Goal: Information Seeking & Learning: Find specific page/section

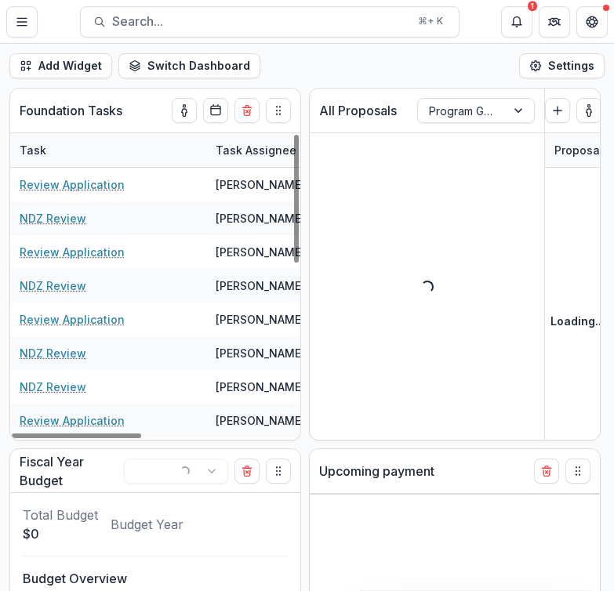
select select "******"
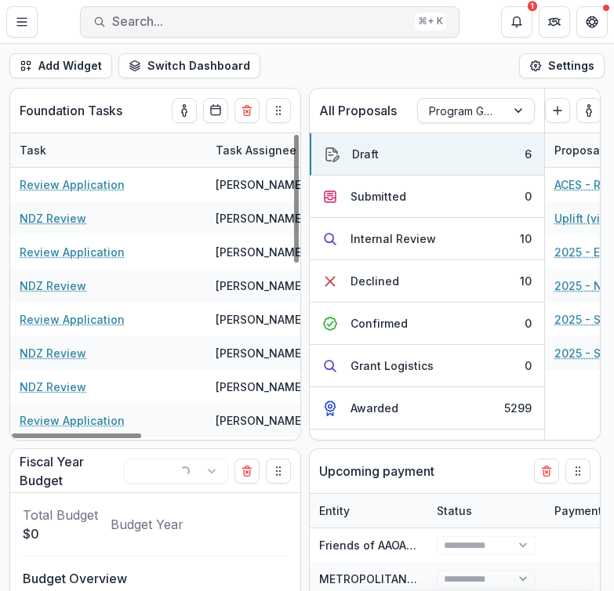
click at [215, 15] on span "Search..." at bounding box center [260, 21] width 296 height 15
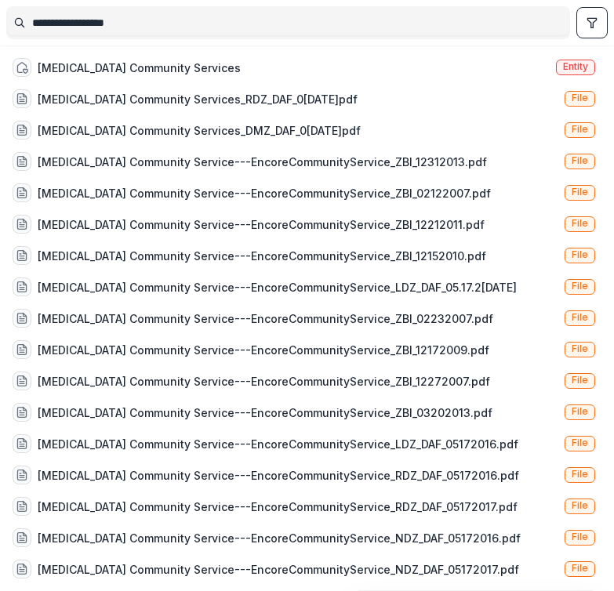
drag, startPoint x: 152, startPoint y: 22, endPoint x: 27, endPoint y: 22, distance: 125.5
click at [27, 22] on input "**********" at bounding box center [288, 22] width 562 height 25
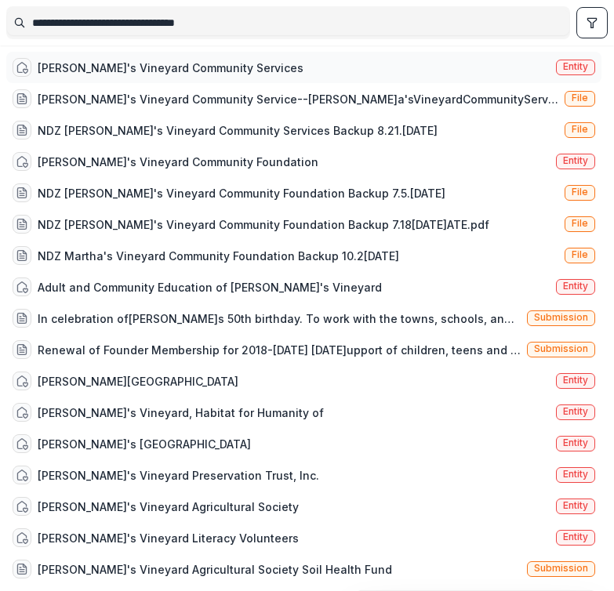
type input "**********"
click at [246, 57] on div "[PERSON_NAME]'s Vineyard Community Services Entity" at bounding box center [303, 67] width 595 height 31
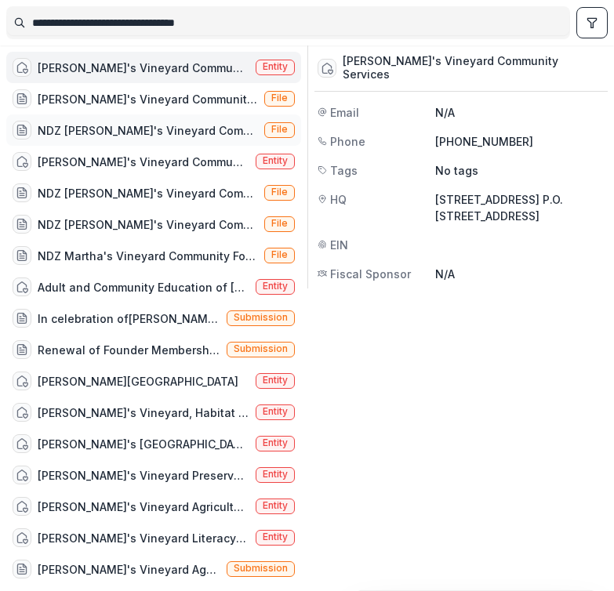
click at [180, 129] on div "NDZ [PERSON_NAME]'s Vineyard Community Services Backup 8.21.[DATE]" at bounding box center [148, 130] width 220 height 16
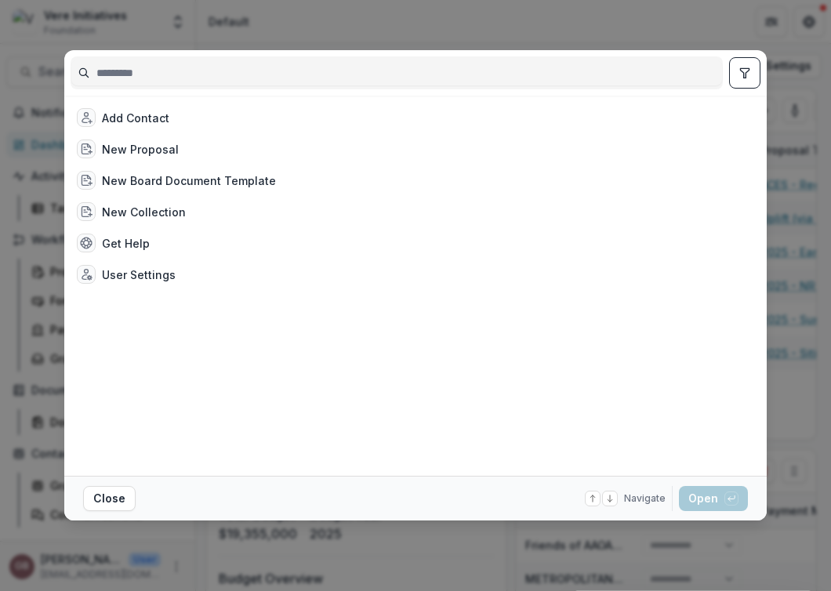
click at [415, 66] on input at bounding box center [396, 72] width 651 height 25
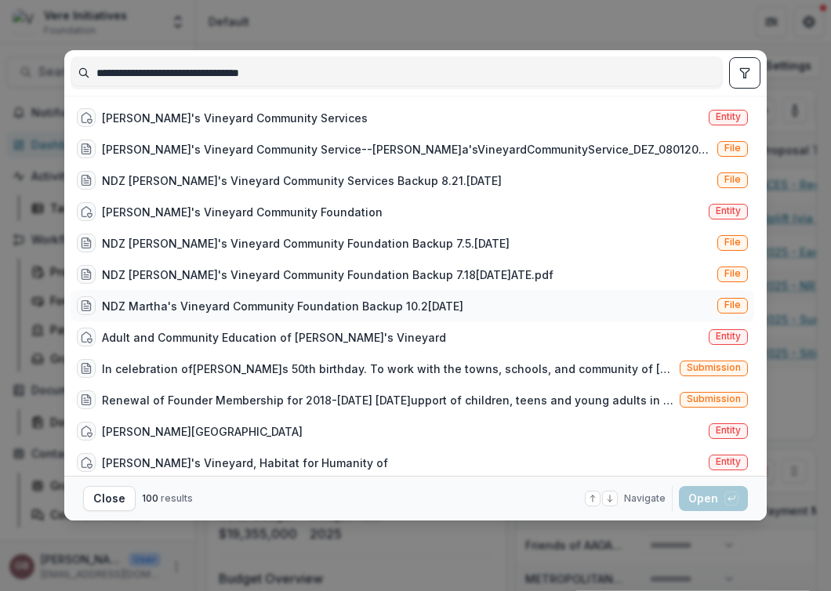
type input "**********"
click at [403, 307] on div "NDZ Martha's Vineyard Community Foundation Backup 10.2[DATE]" at bounding box center [283, 306] width 362 height 16
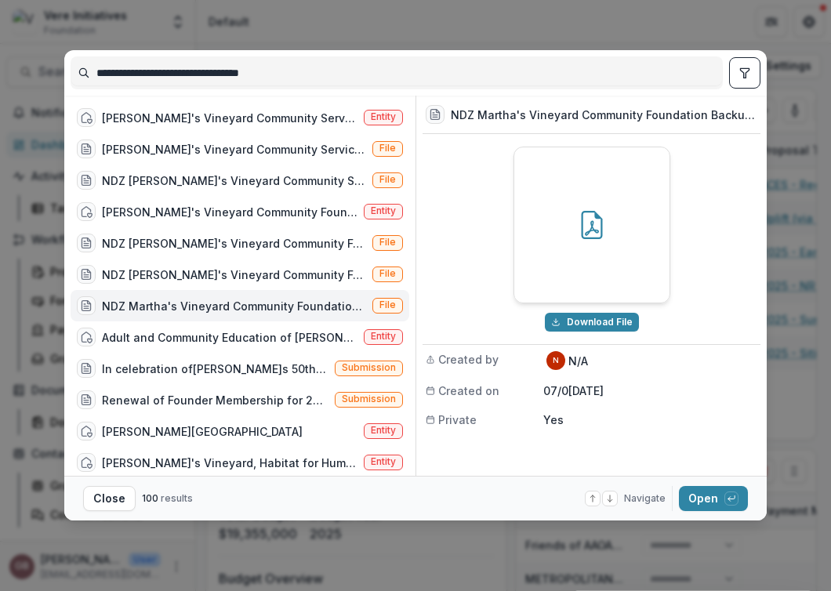
click at [574, 237] on div at bounding box center [591, 224] width 155 height 155
click at [250, 307] on div "NDZ Martha's Vineyard Community Foundation Backup 10.2[DATE]" at bounding box center [234, 306] width 264 height 16
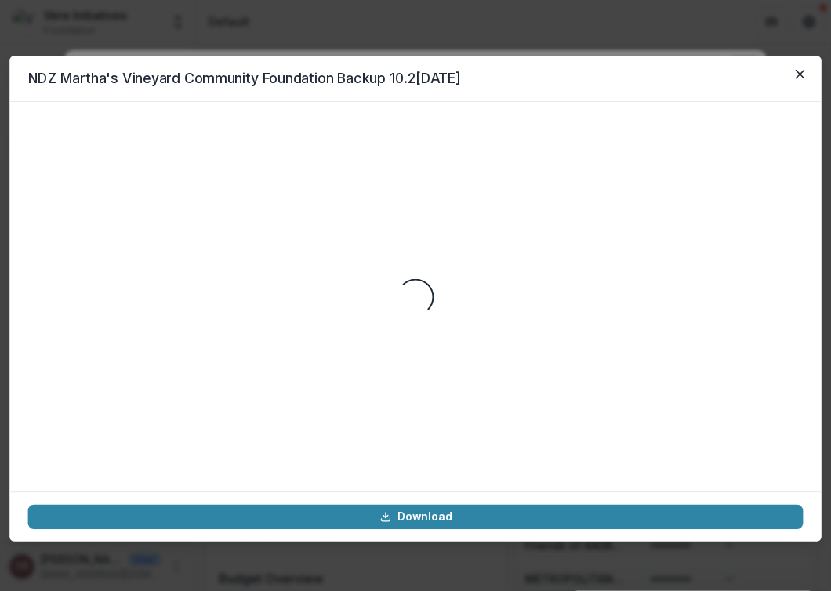
click at [250, 307] on div "Loading..." at bounding box center [416, 296] width 776 height 353
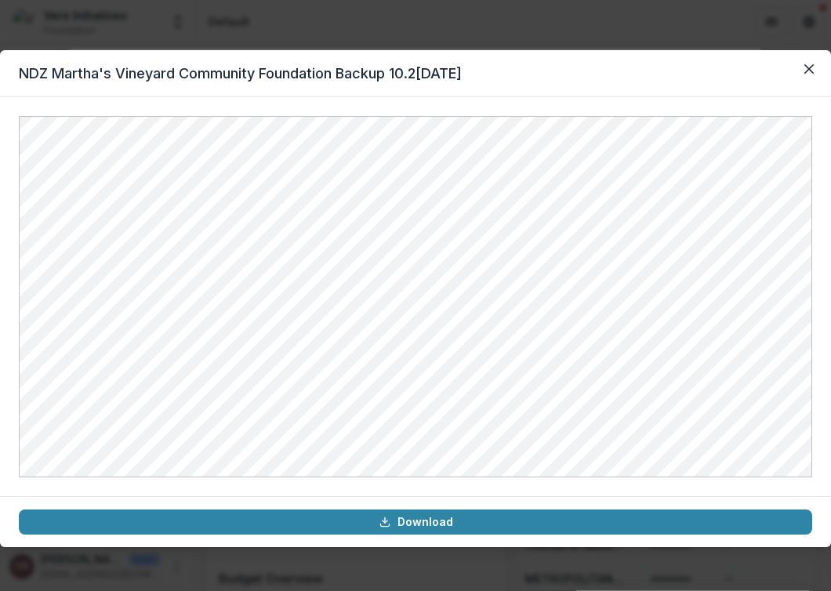
select select "******"
click at [613, 71] on icon "Close" at bounding box center [809, 68] width 9 height 9
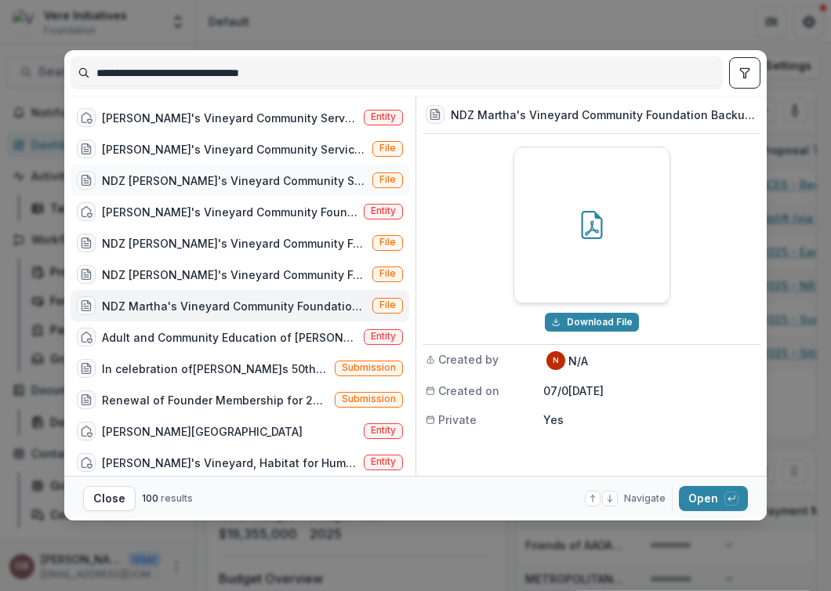
click at [242, 182] on div "NDZ [PERSON_NAME]'s Vineyard Community Services Backup 8.21.[DATE]" at bounding box center [234, 181] width 264 height 16
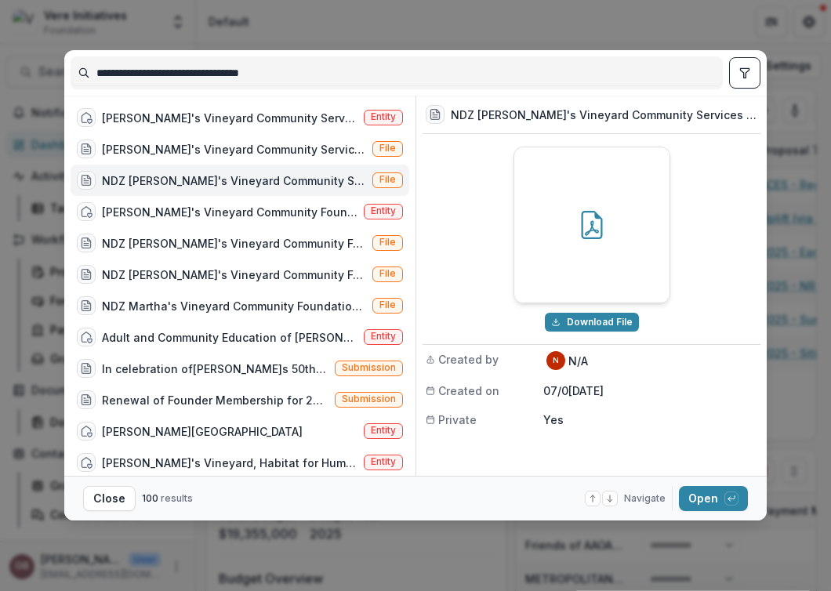
click at [242, 182] on div "NDZ [PERSON_NAME]'s Vineyard Community Services Backup 8.21.[DATE]" at bounding box center [234, 181] width 264 height 16
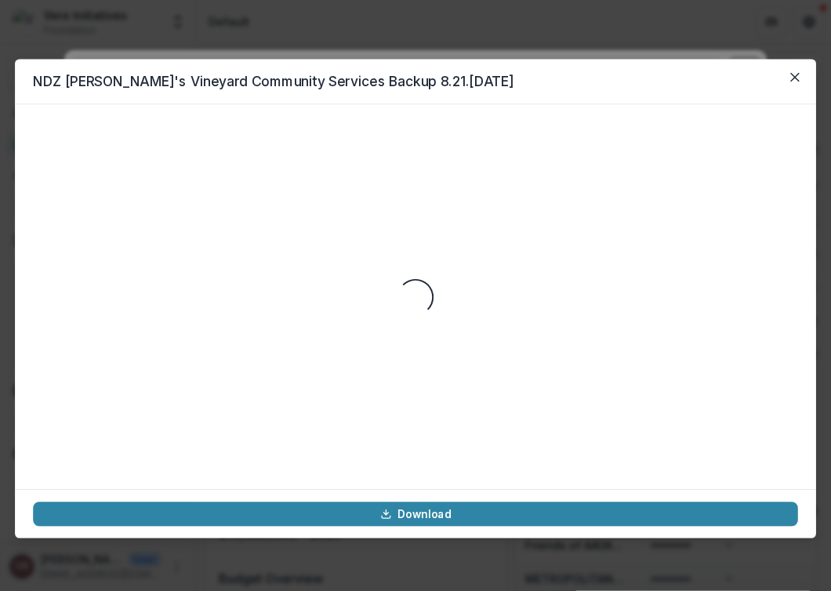
click at [242, 182] on div "Loading..." at bounding box center [415, 296] width 765 height 348
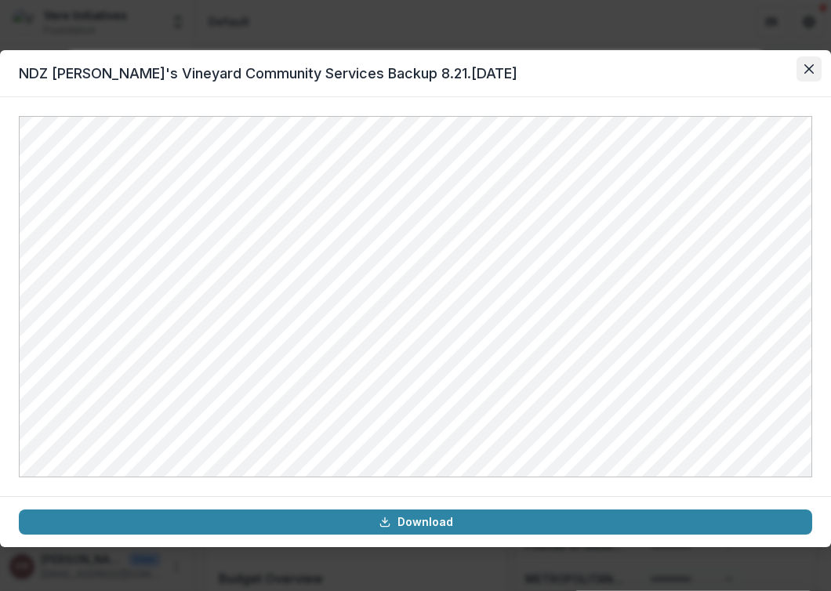
click at [613, 72] on icon "Close" at bounding box center [809, 68] width 9 height 9
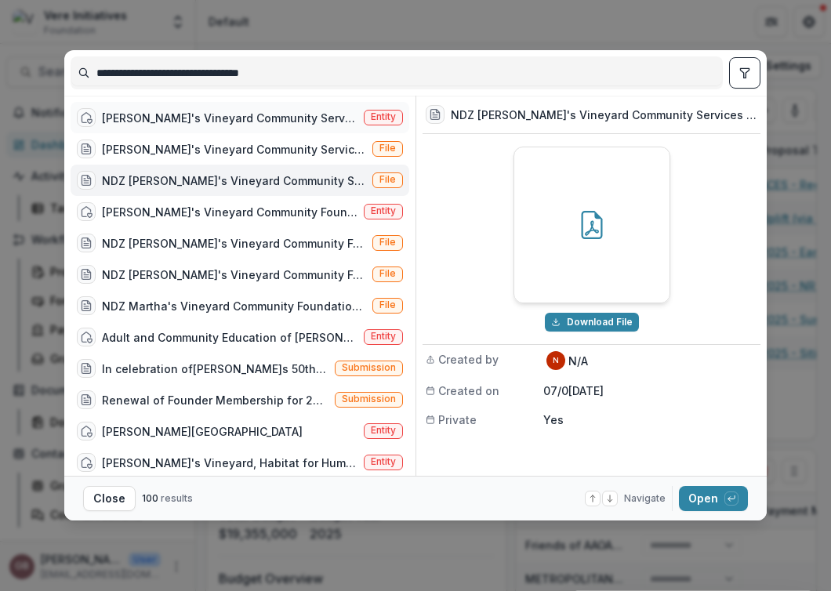
click at [247, 121] on div "[PERSON_NAME]'s Vineyard Community Services" at bounding box center [230, 118] width 256 height 16
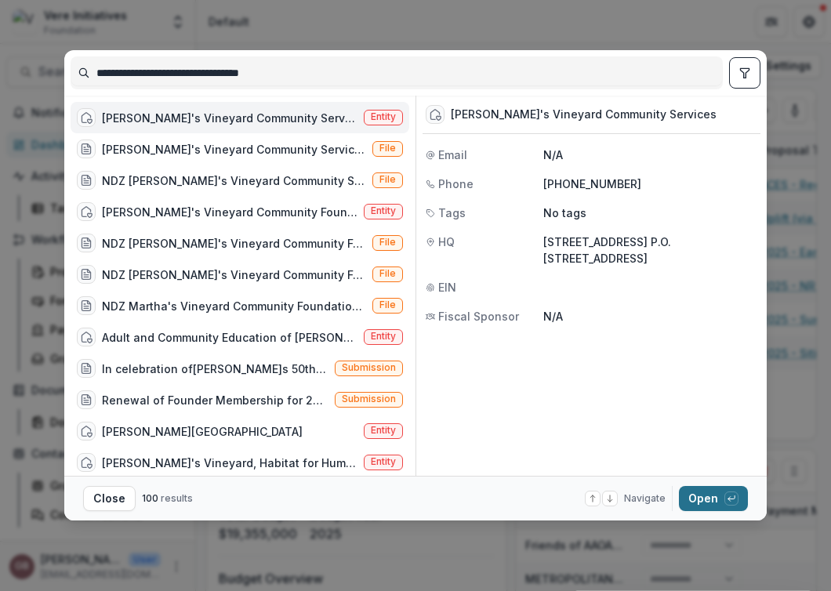
click at [613, 488] on button "Open with enter key" at bounding box center [713, 498] width 69 height 25
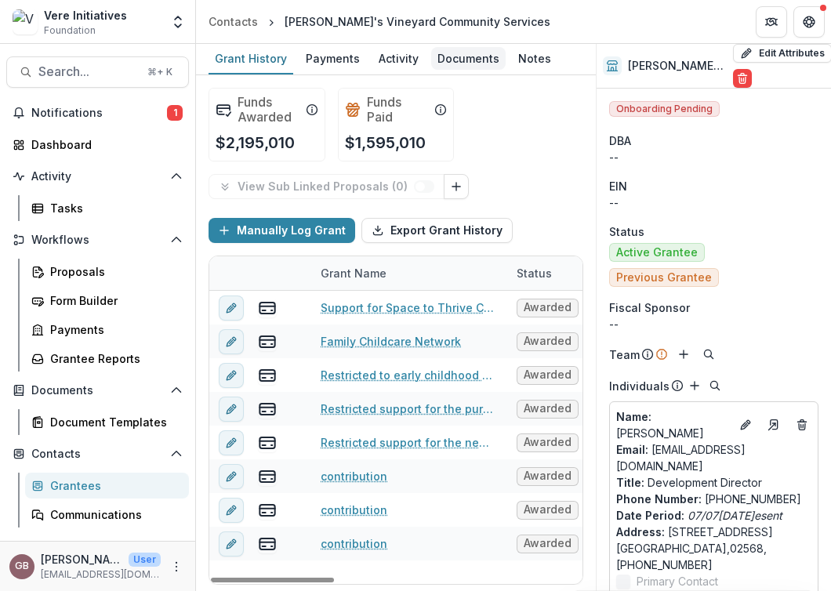
click at [449, 63] on div "Documents" at bounding box center [468, 58] width 75 height 23
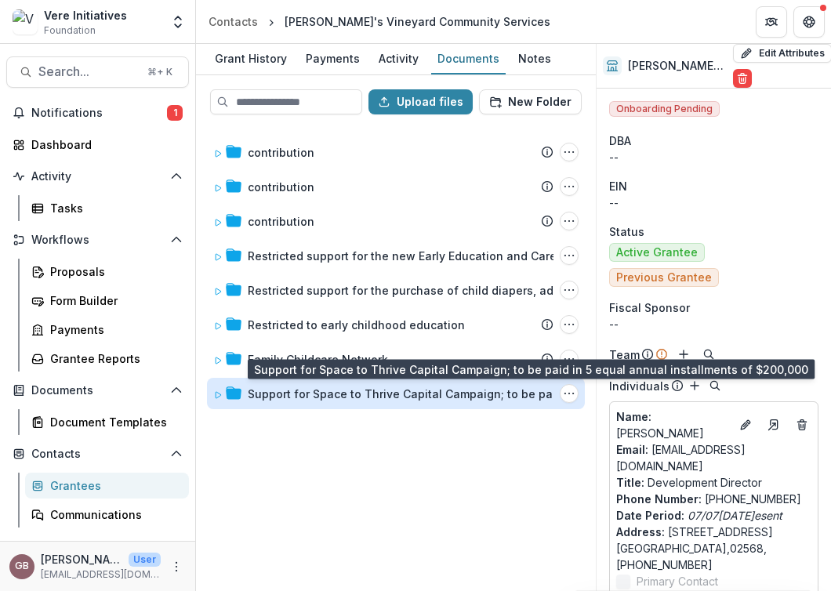
click at [346, 389] on div "Support for Space to Thrive Capital Campaign; to be paid in 5 equal annual inst…" at bounding box center [507, 394] width 518 height 16
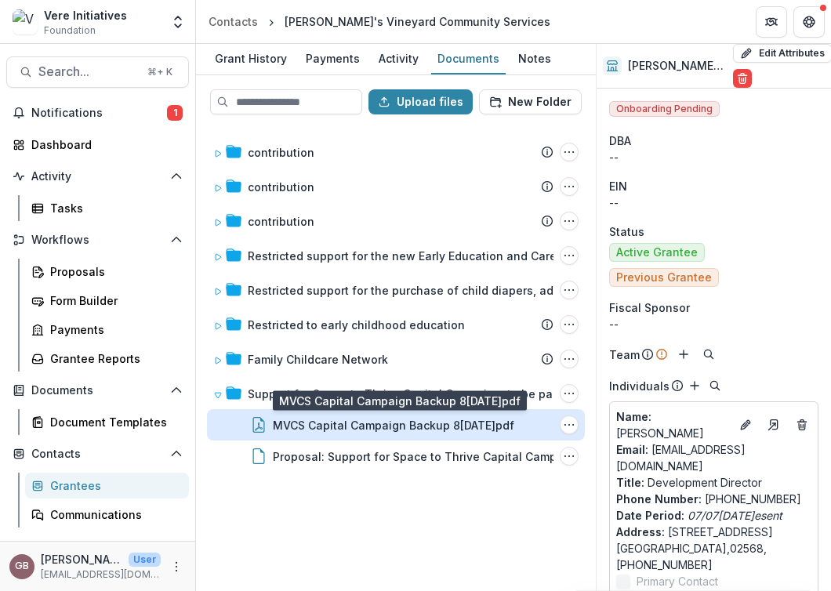
click at [341, 421] on div "MVCS Capital Campaign Backup 8[DATE]pdf" at bounding box center [394, 425] width 242 height 16
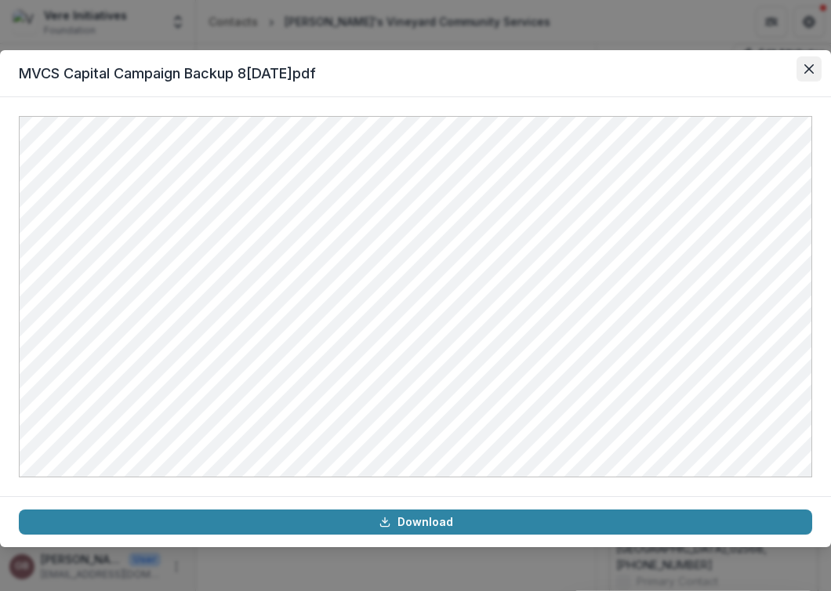
click at [613, 70] on icon "Close" at bounding box center [809, 68] width 9 height 9
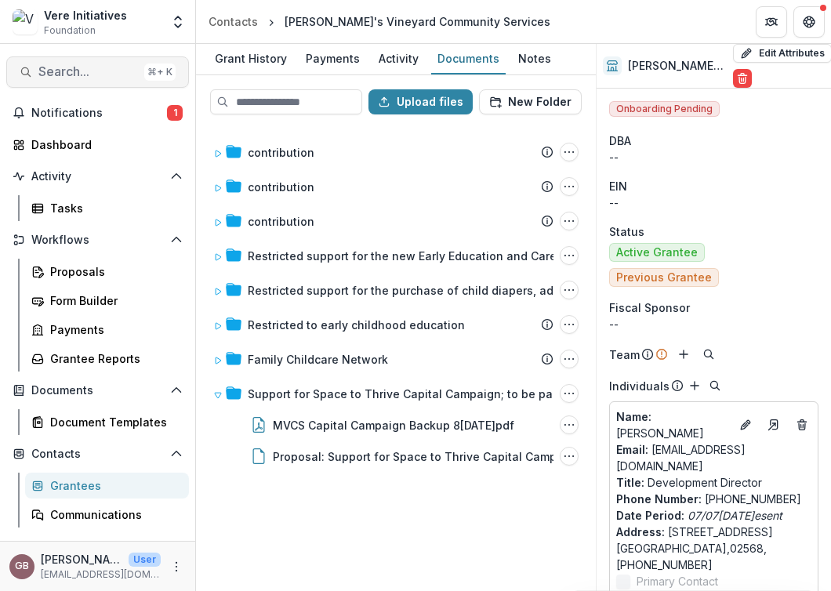
click at [94, 78] on span "Search..." at bounding box center [88, 71] width 100 height 15
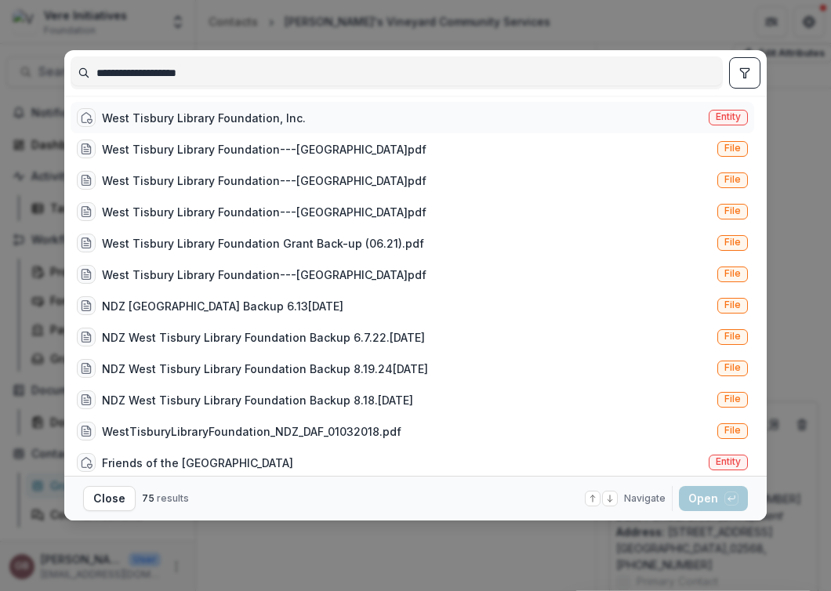
type input "**********"
click at [210, 113] on div "West Tisbury Library Foundation, Inc." at bounding box center [204, 118] width 204 height 16
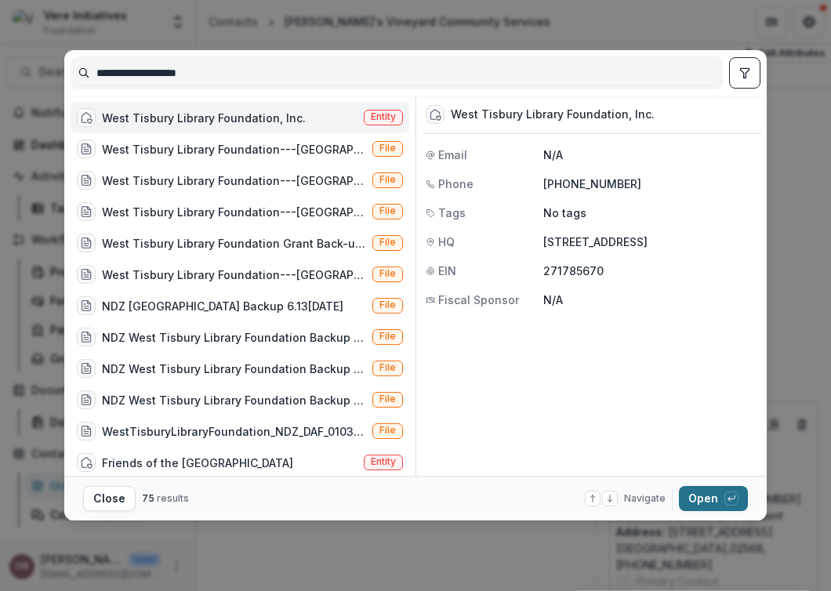
click at [613, 494] on button "Open with enter key" at bounding box center [713, 498] width 69 height 25
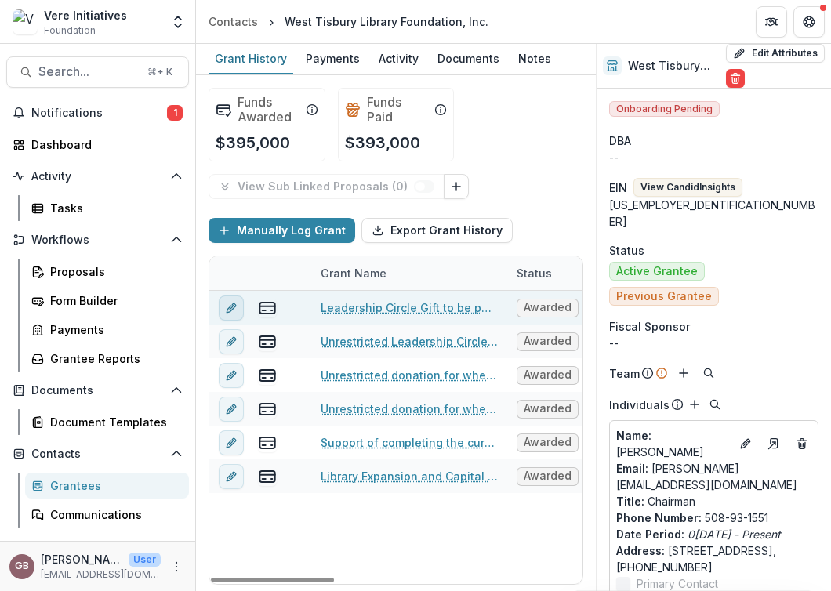
click at [225, 306] on icon "edit" at bounding box center [231, 308] width 13 height 13
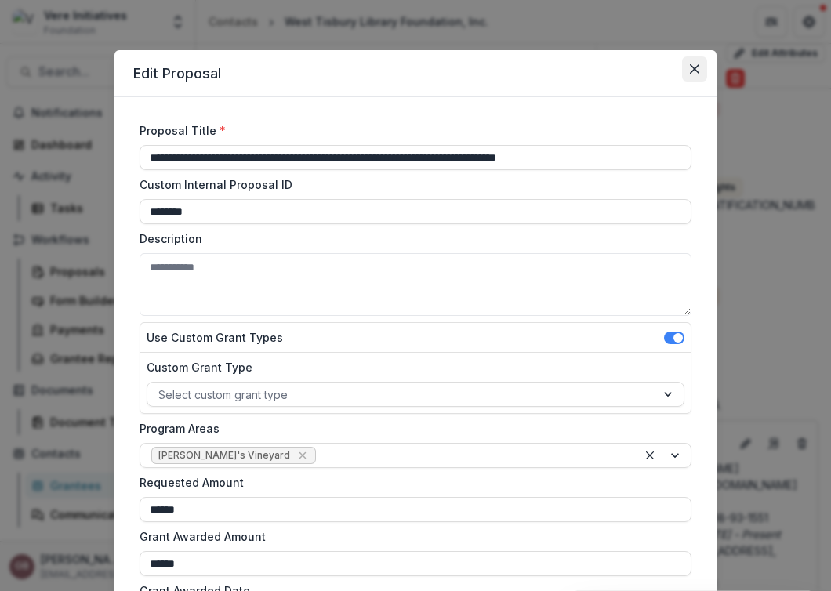
click at [613, 76] on button "Close" at bounding box center [694, 68] width 25 height 25
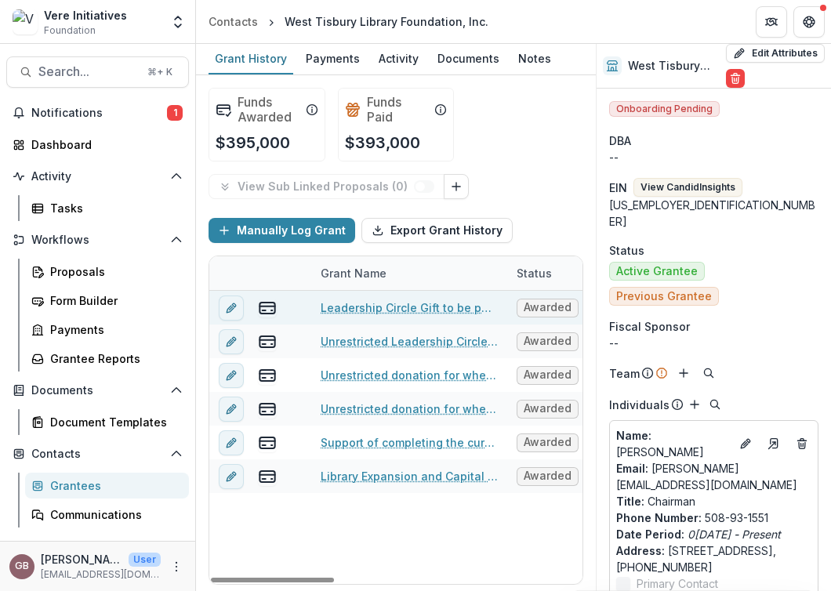
click at [402, 314] on link "Leadership Circle Gift to be paid in 3 equal annual installments in 2024, 2[DAT…" at bounding box center [409, 308] width 177 height 16
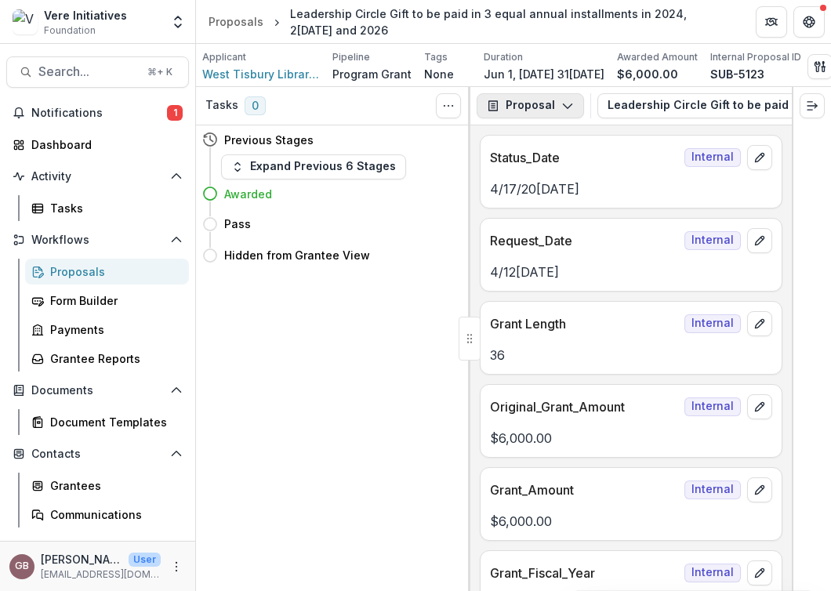
click at [553, 100] on button "Proposal" at bounding box center [530, 105] width 107 height 25
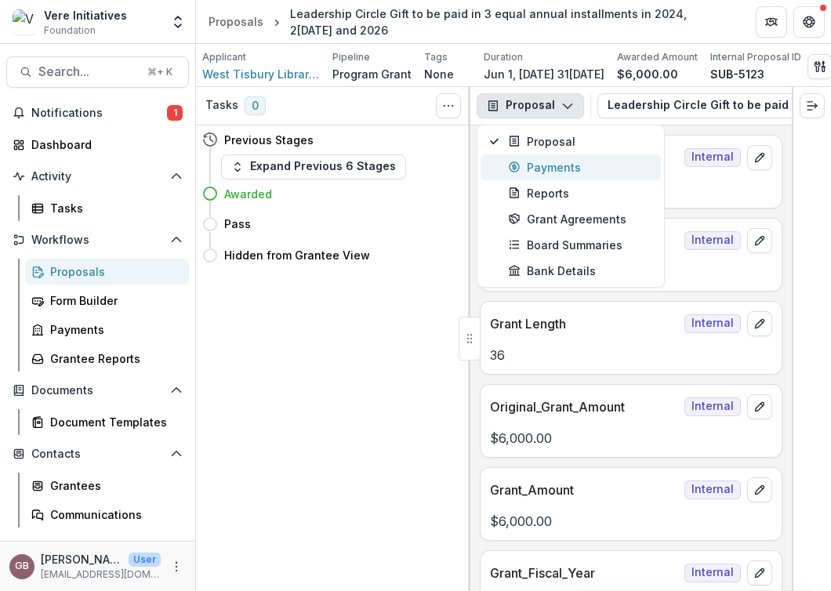
click at [552, 173] on div "Payments" at bounding box center [580, 167] width 144 height 16
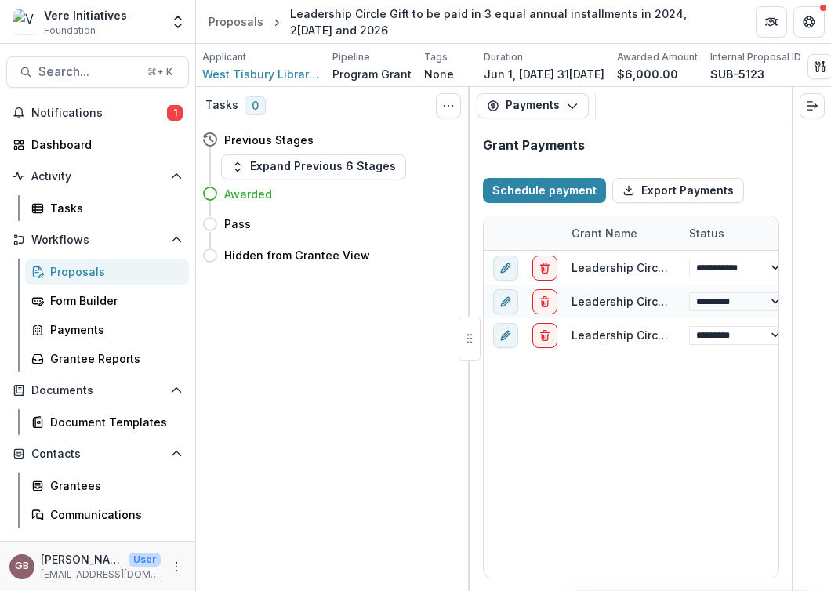
select select "****"
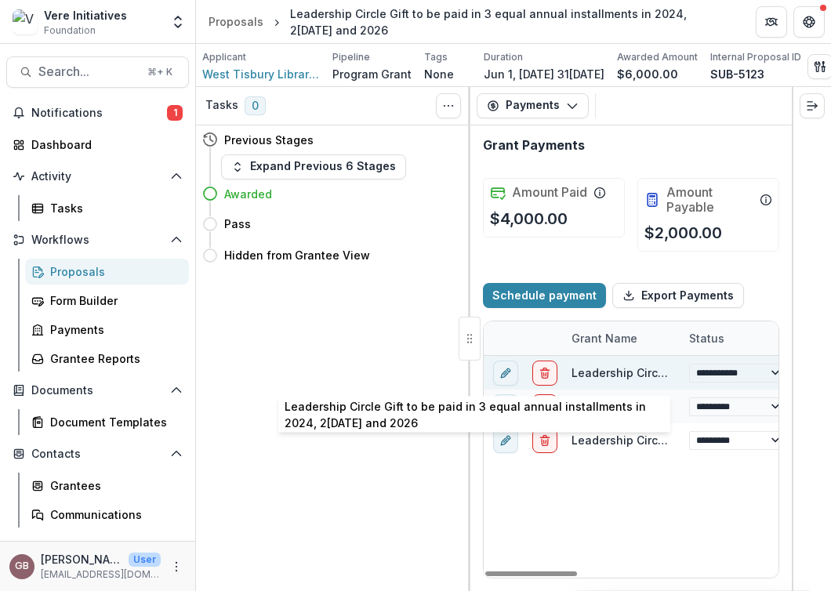
click at [600, 369] on link "Leadership Circle Gift to be paid in 3 equal annual installments in 2024, 2[DAT…" at bounding box center [821, 372] width 498 height 13
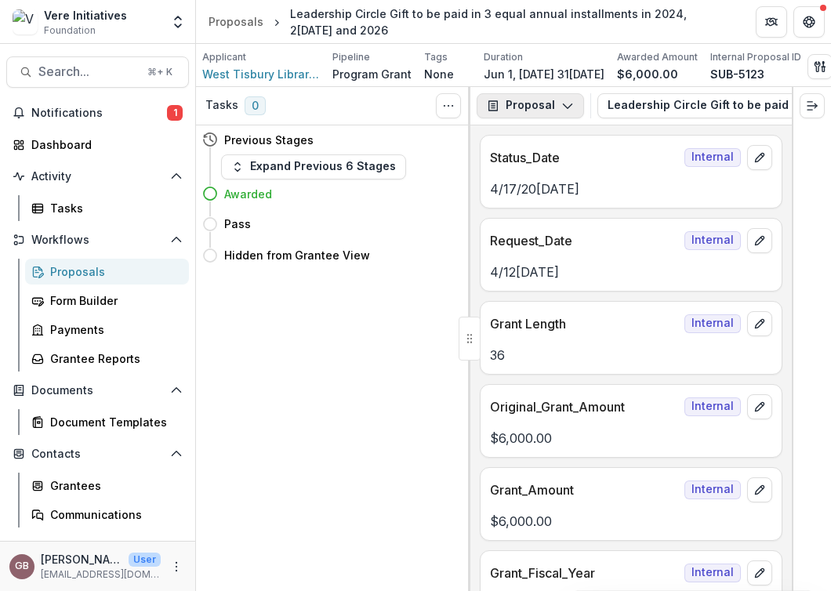
click at [530, 107] on button "Proposal" at bounding box center [530, 105] width 107 height 25
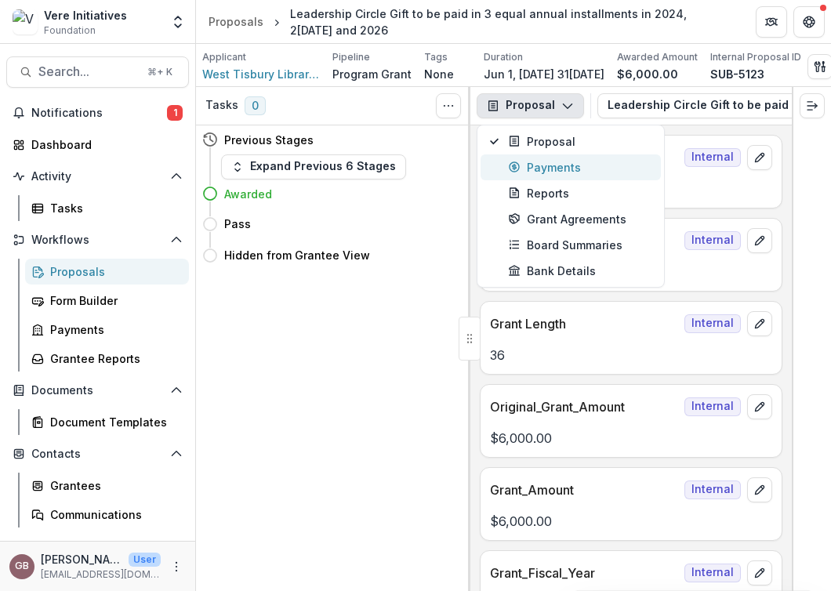
click at [541, 160] on div "Payments" at bounding box center [580, 167] width 144 height 16
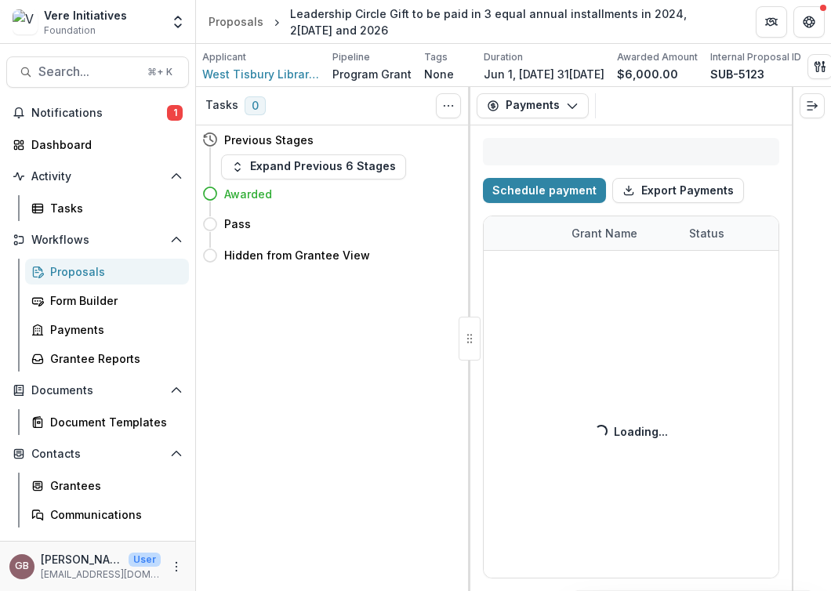
select select "****"
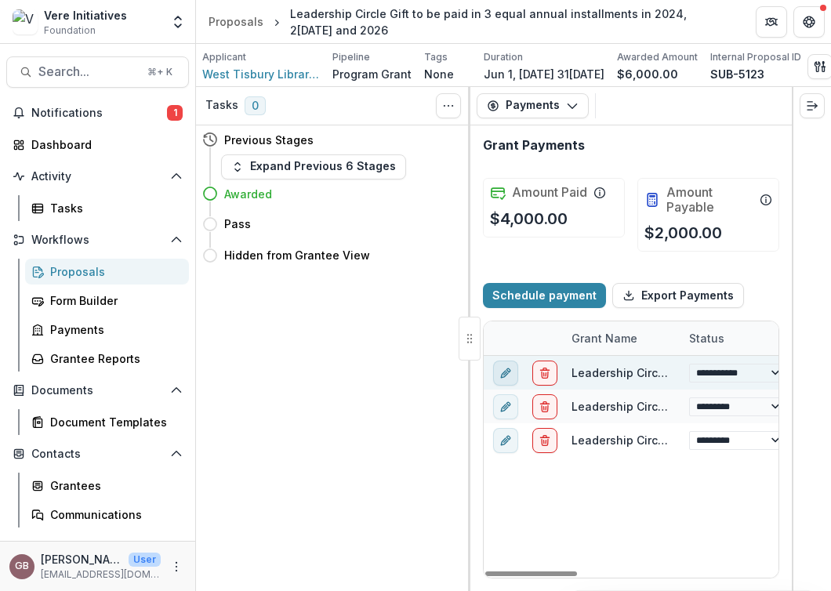
click at [510, 375] on icon "edit" at bounding box center [506, 373] width 13 height 13
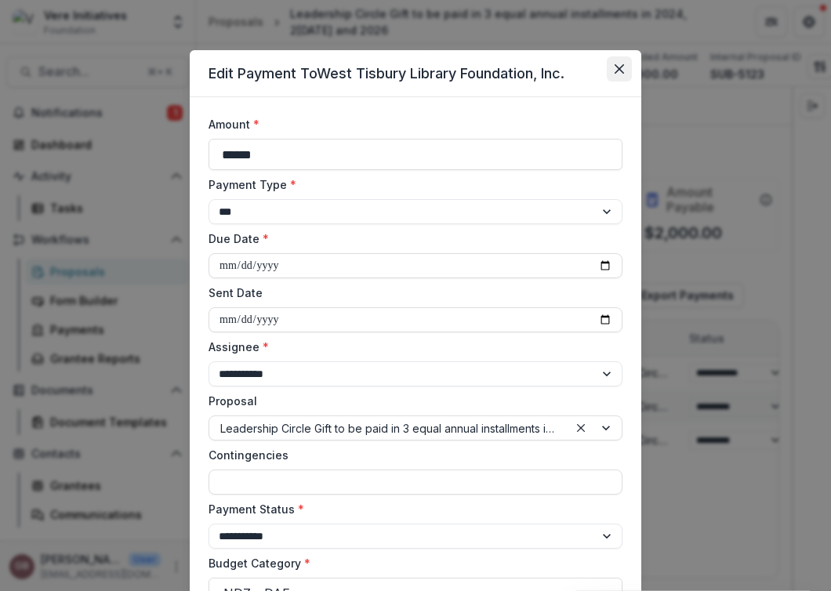
click at [613, 66] on button "Close" at bounding box center [619, 68] width 25 height 25
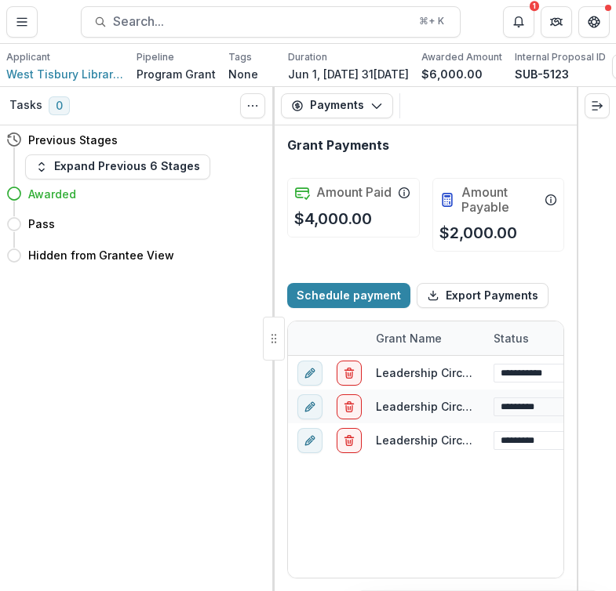
click at [173, 38] on header "Proposals Leadership Circle Gift to be paid in 3 equal annual installments in […" at bounding box center [308, 21] width 616 height 43
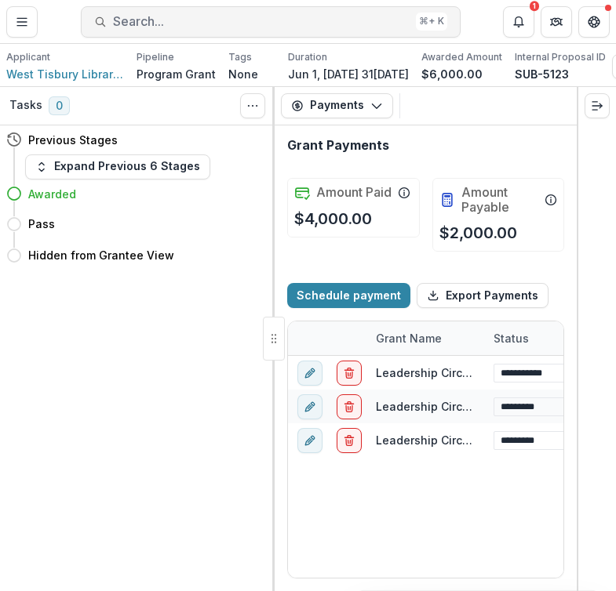
click at [167, 30] on button "Search... ⌘ + K" at bounding box center [271, 21] width 380 height 31
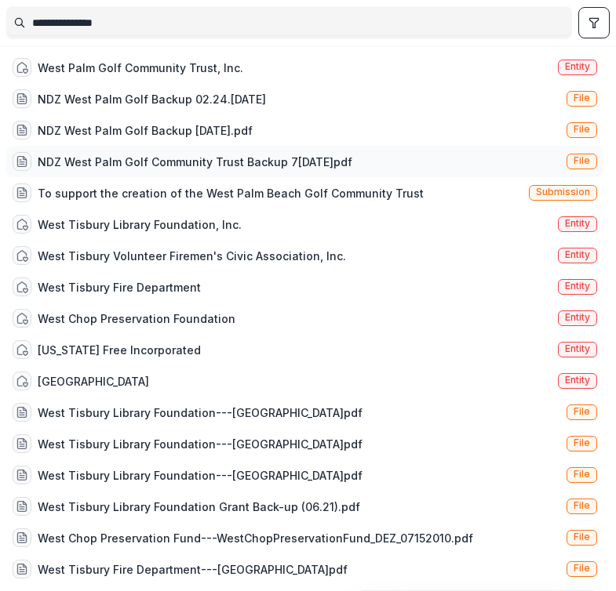
type input "**********"
click at [213, 164] on div "NDZ West Palm Golf Community Trust Backup 7[DATE]pdf" at bounding box center [195, 162] width 314 height 16
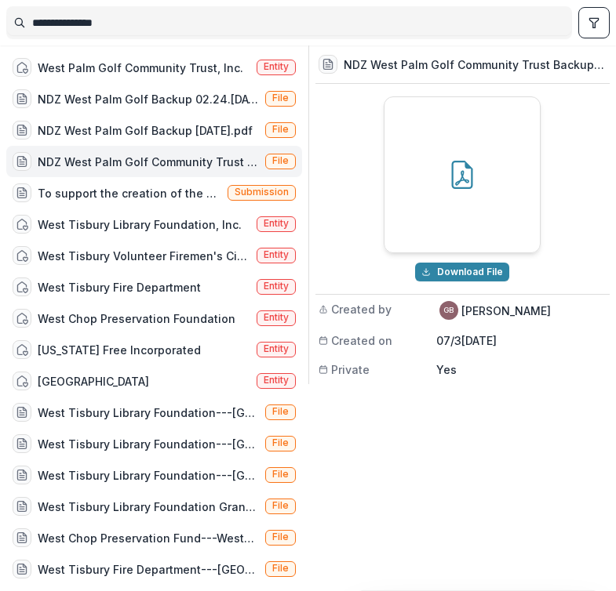
click at [169, 165] on div "NDZ West Palm Golf Community Trust Backup 7[DATE]pdf" at bounding box center [148, 162] width 221 height 16
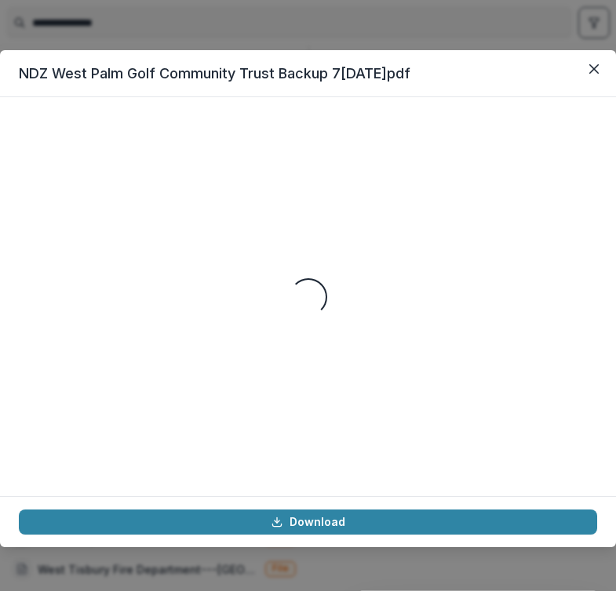
select select "****"
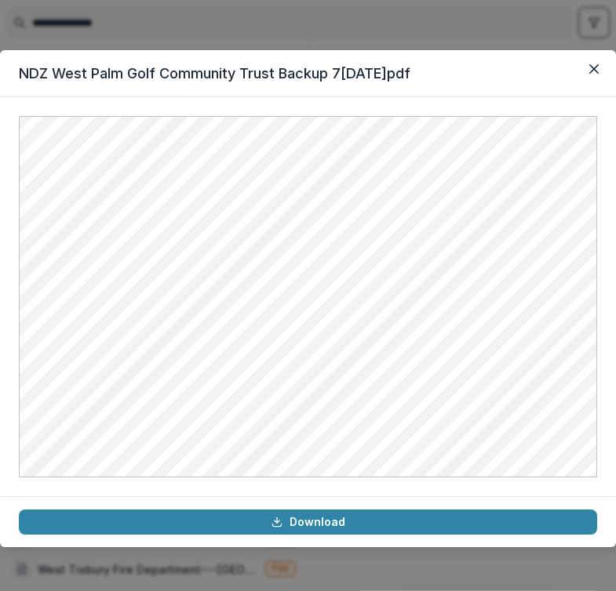
select select "****"
click at [585, 69] on button "Close" at bounding box center [593, 68] width 25 height 25
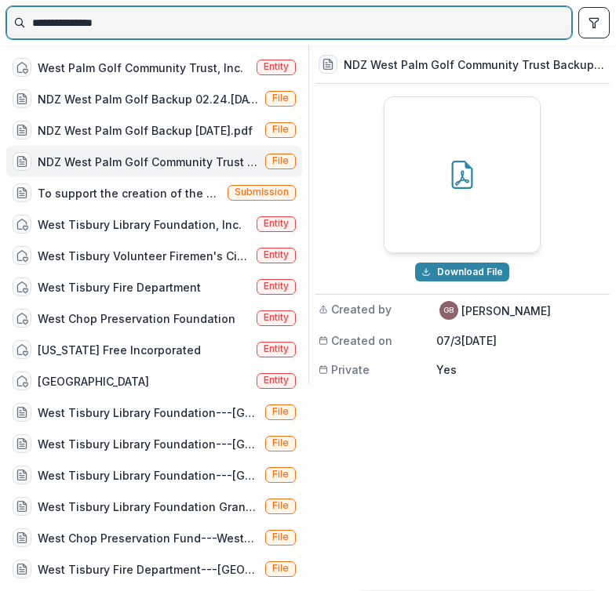
drag, startPoint x: 195, startPoint y: 35, endPoint x: -1, endPoint y: 27, distance: 195.4
click at [0, 27] on html "**********" at bounding box center [308, 295] width 616 height 591
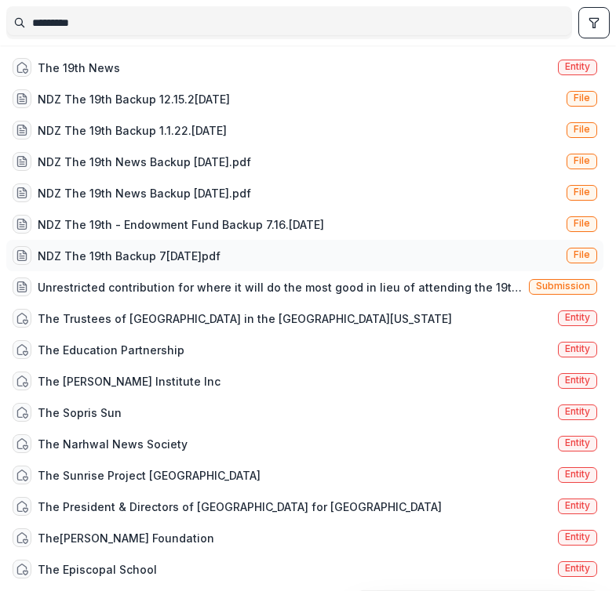
click at [211, 254] on div "NDZ The 19th Backup 7.16[DATE] File" at bounding box center [304, 255] width 597 height 31
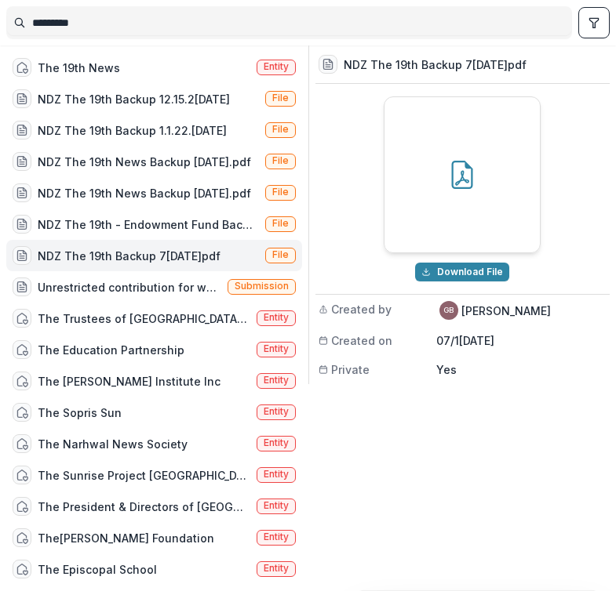
click at [145, 254] on div "NDZ The 19th Backup 7[DATE]pdf" at bounding box center [129, 256] width 183 height 16
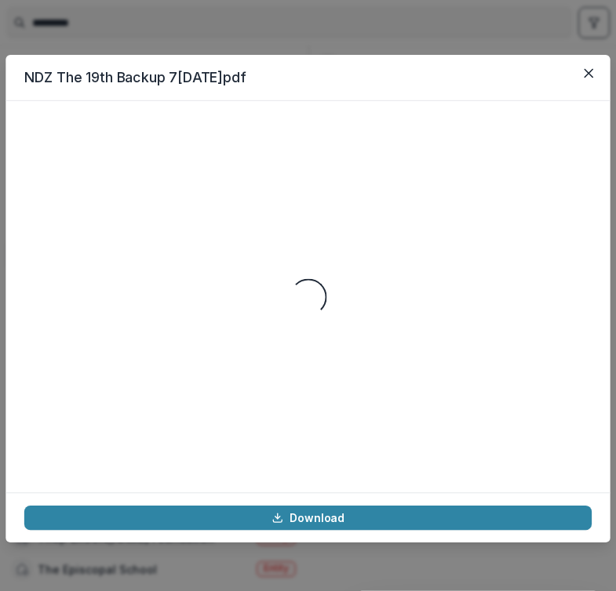
click at [145, 254] on div "Loading..." at bounding box center [307, 296] width 567 height 354
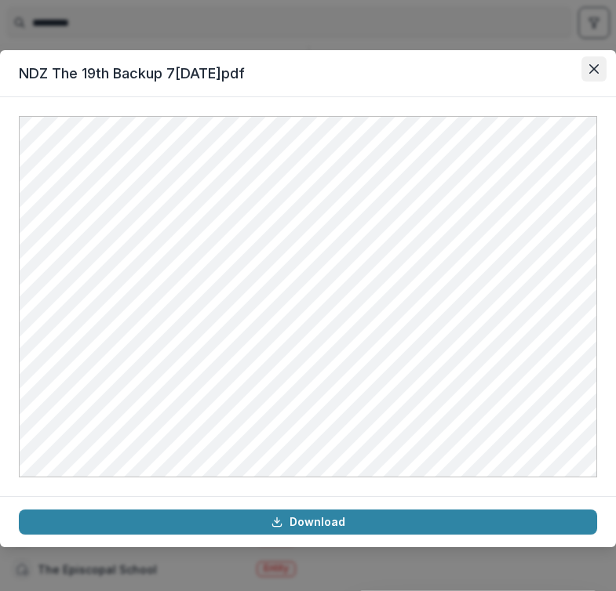
click at [594, 75] on button "Close" at bounding box center [593, 68] width 25 height 25
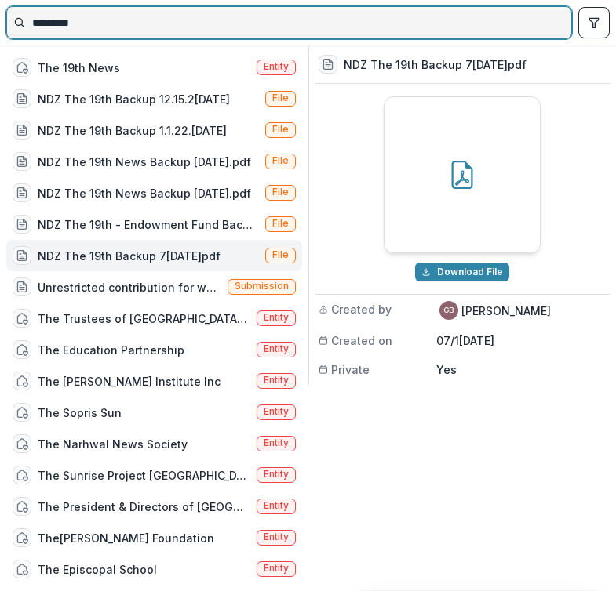
drag, startPoint x: 201, startPoint y: 16, endPoint x: 121, endPoint y: 35, distance: 82.2
click at [121, 35] on input "********" at bounding box center [289, 22] width 564 height 25
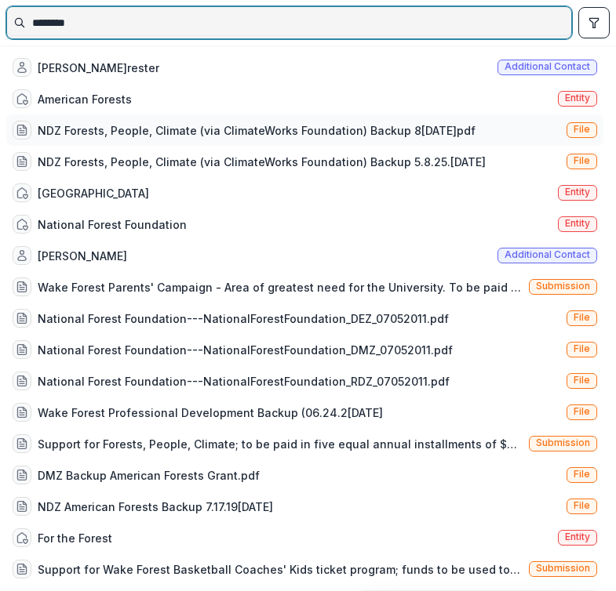
type input "*******"
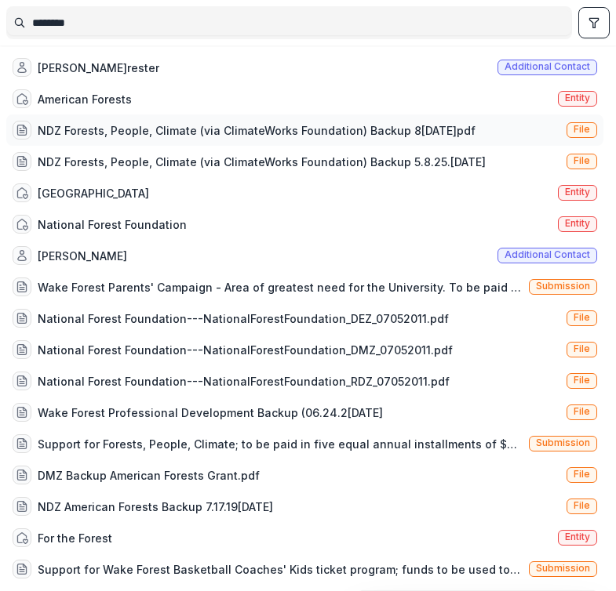
click at [296, 125] on div "NDZ Forests, People, Climate (via ClimateWorks Foundation) Backup 8[DATE]pdf" at bounding box center [257, 130] width 438 height 16
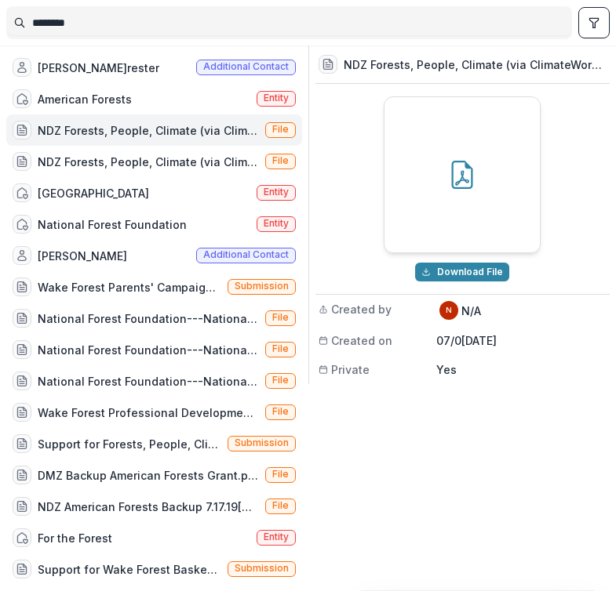
click at [171, 133] on div "NDZ Forests, People, Climate (via ClimateWorks Foundation) Backup 8[DATE]pdf" at bounding box center [148, 130] width 221 height 16
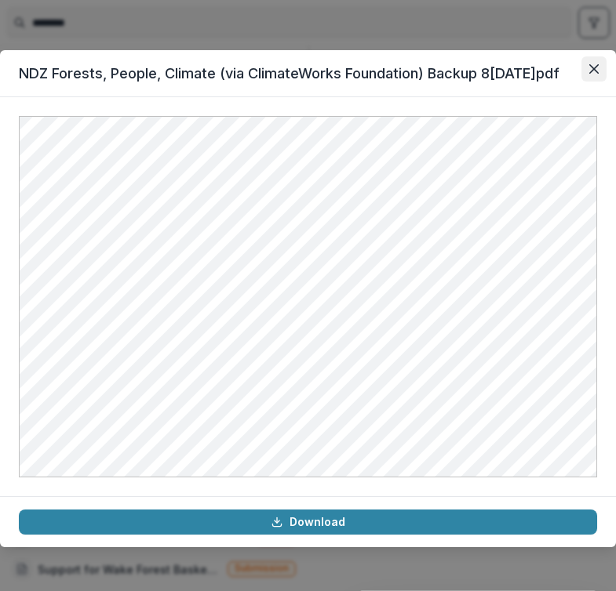
click at [598, 74] on button "Close" at bounding box center [593, 68] width 25 height 25
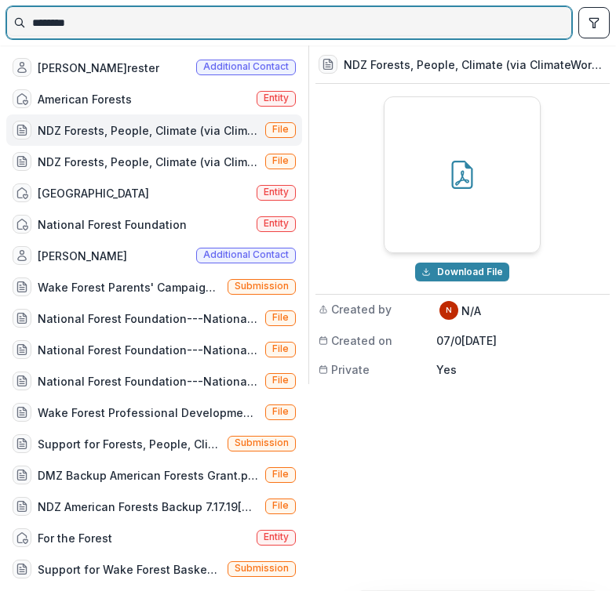
drag, startPoint x: 202, startPoint y: 29, endPoint x: 26, endPoint y: 16, distance: 176.2
click at [26, 16] on input "*******" at bounding box center [289, 22] width 564 height 25
select select "****"
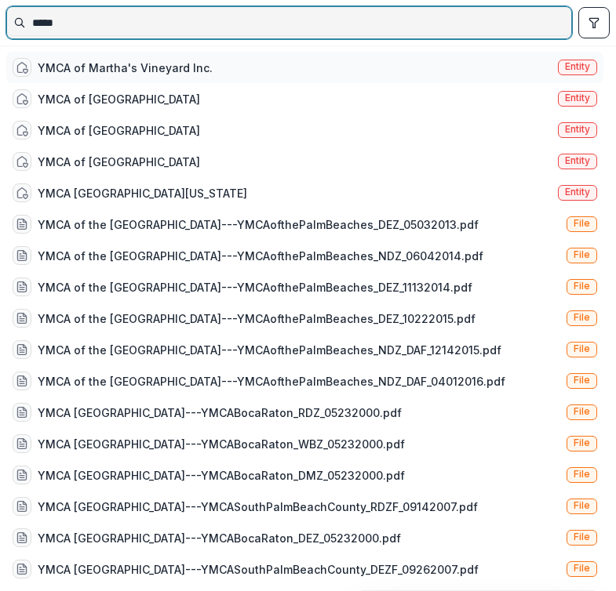
type input "****"
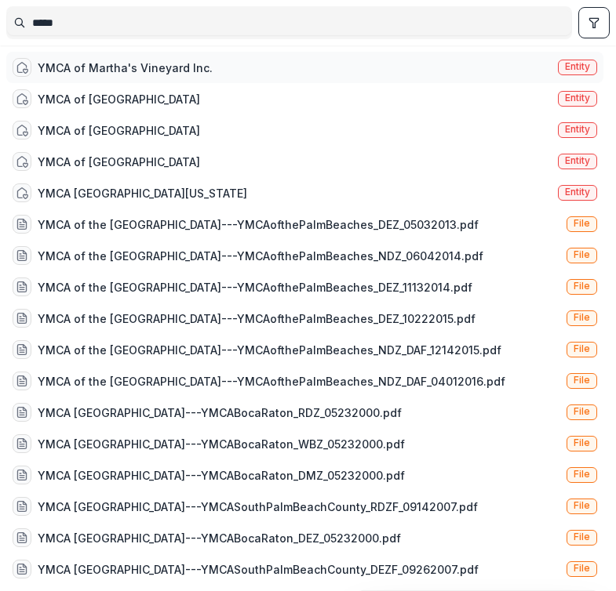
click at [142, 78] on div "YMCA of Martha's Vineyard Inc. Entity" at bounding box center [304, 67] width 597 height 31
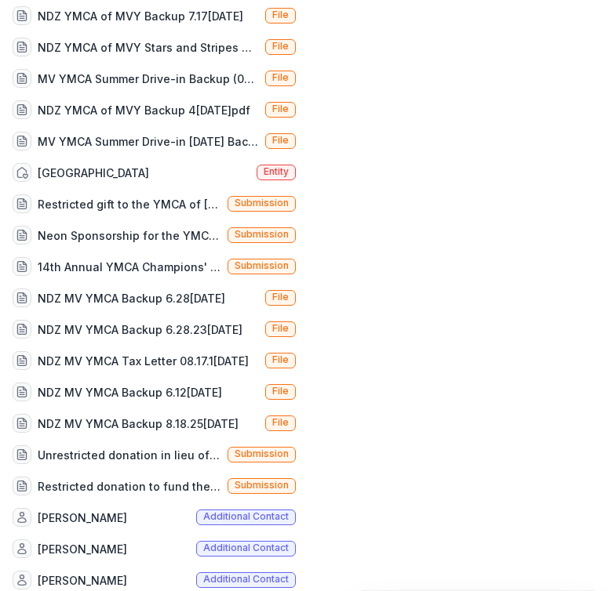
scroll to position [1456, 0]
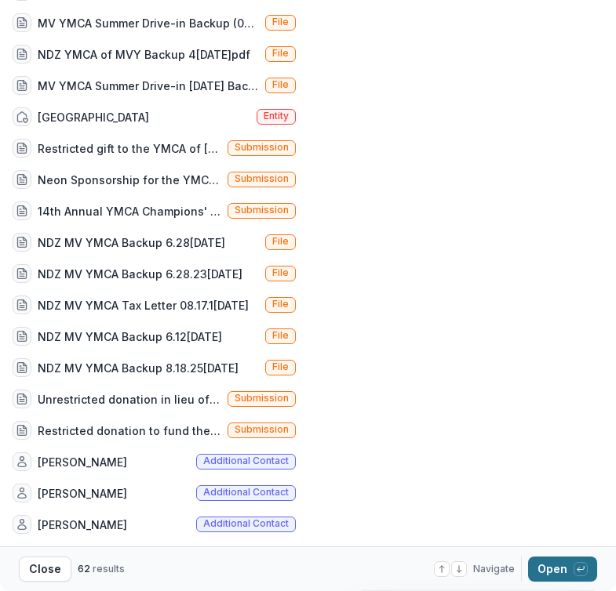
click at [541, 578] on button "Open with enter key" at bounding box center [562, 569] width 69 height 25
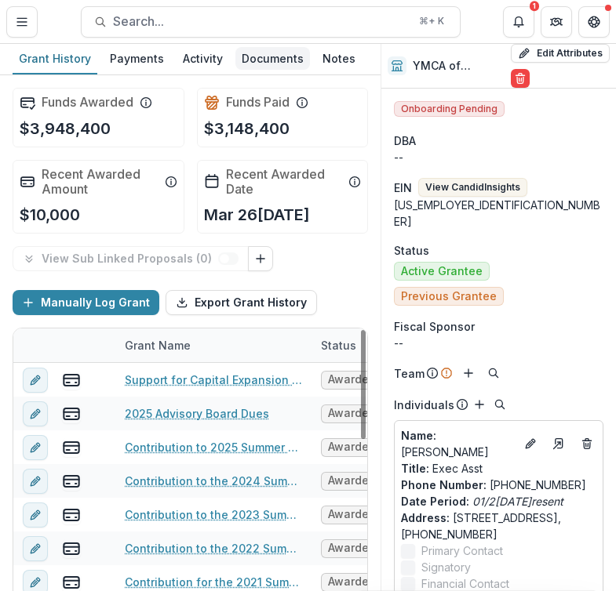
click at [251, 62] on div "Documents" at bounding box center [272, 58] width 75 height 23
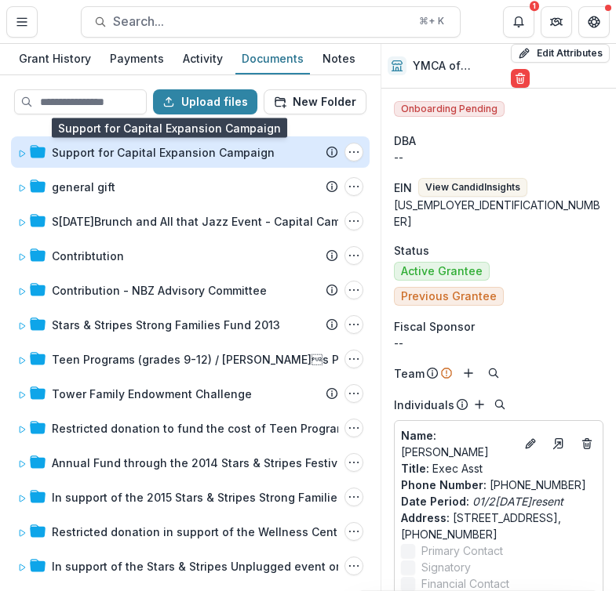
click at [108, 152] on div "Support for Capital Expansion Campaign" at bounding box center [163, 152] width 223 height 16
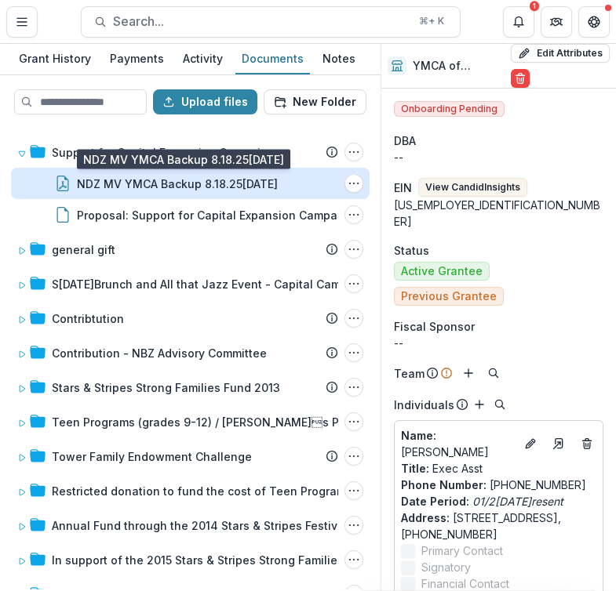
click at [120, 188] on div "NDZ MV YMCA Backup 8.18.25[DATE]" at bounding box center [177, 184] width 201 height 16
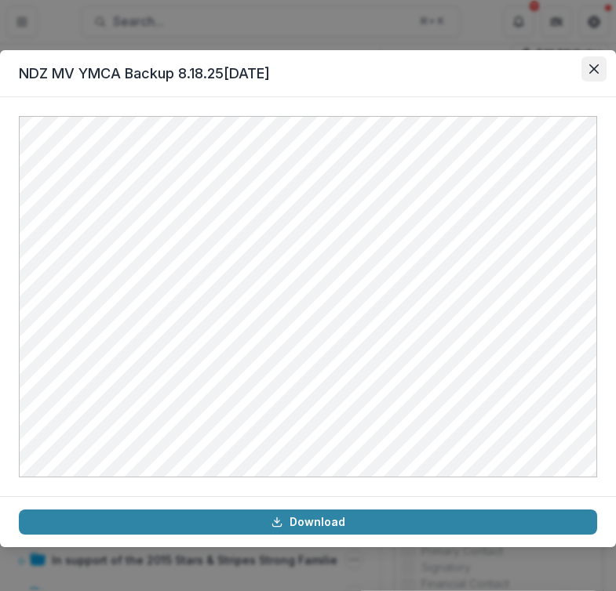
click at [591, 71] on icon "Close" at bounding box center [593, 68] width 9 height 9
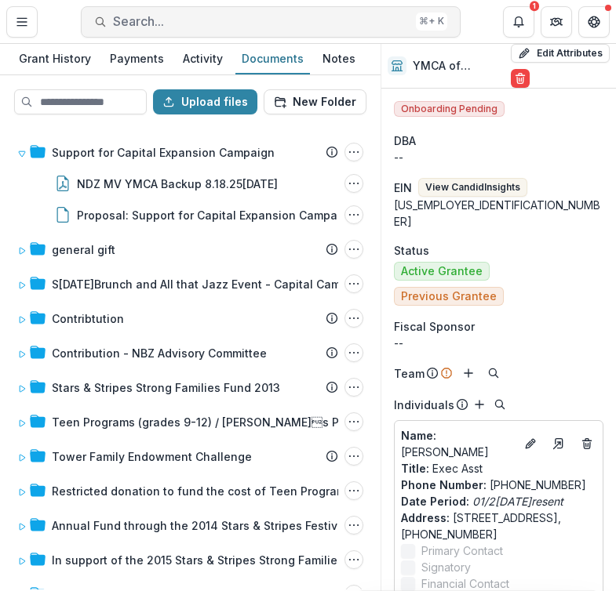
click at [227, 33] on button "Search... ⌘ + K" at bounding box center [271, 21] width 380 height 31
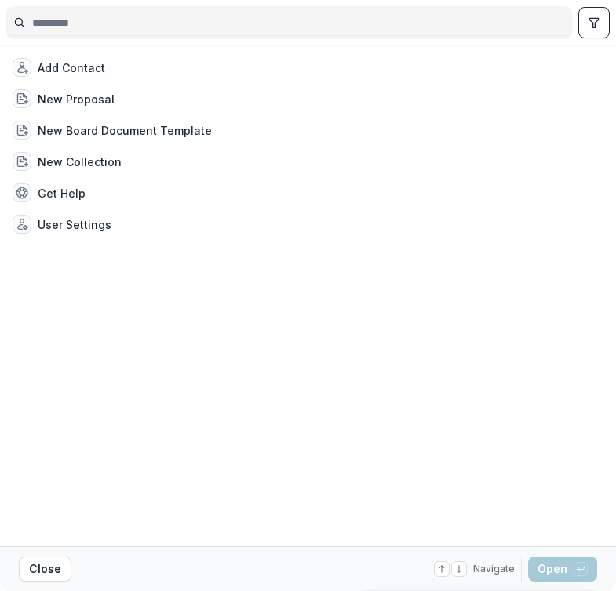
click at [227, 33] on input at bounding box center [289, 22] width 564 height 25
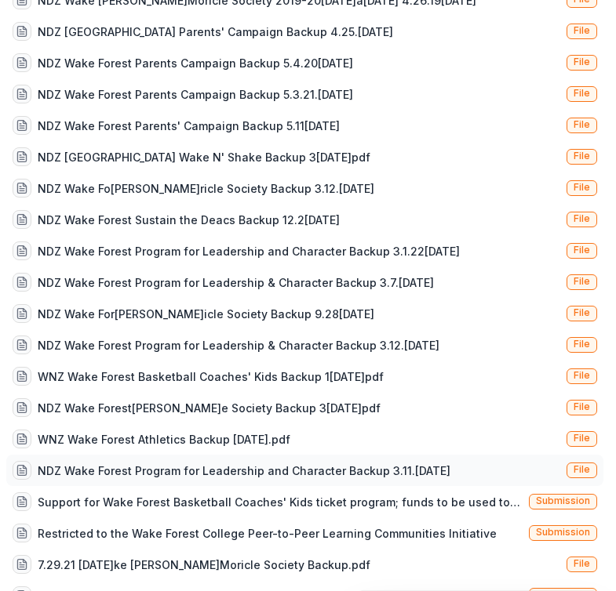
scroll to position [256, 0]
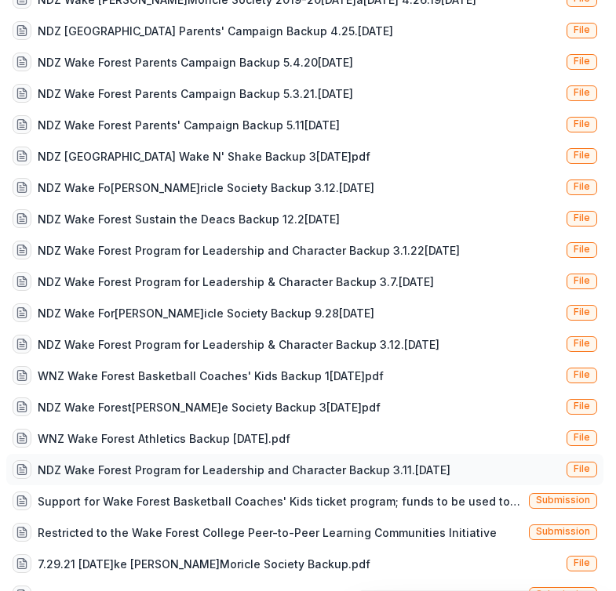
click at [369, 460] on div "NDZ Wake Forest Program for Leadership and Character Backup 3.11.[DATE]" at bounding box center [232, 469] width 438 height 19
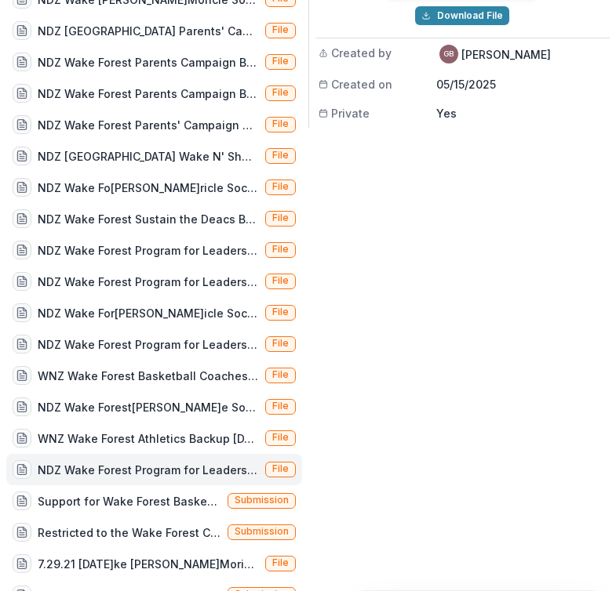
click at [173, 467] on div "NDZ Wake Forest Program for Leadership and Character Backup 3.11.[DATE]" at bounding box center [148, 470] width 221 height 16
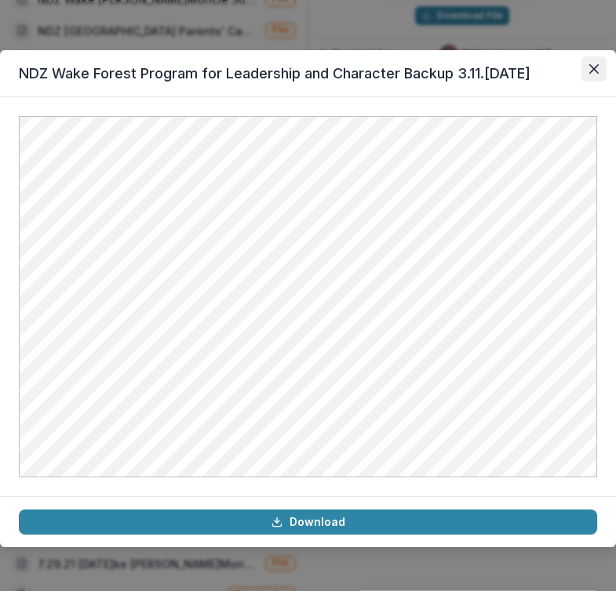
click at [601, 69] on button "Close" at bounding box center [593, 68] width 25 height 25
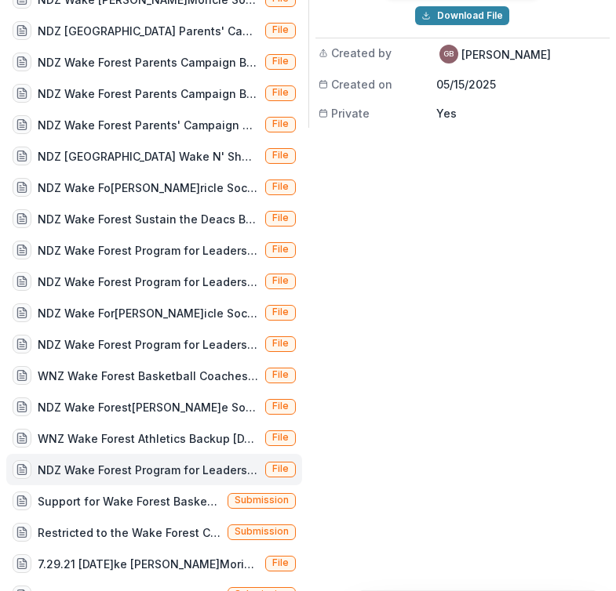
scroll to position [0, 0]
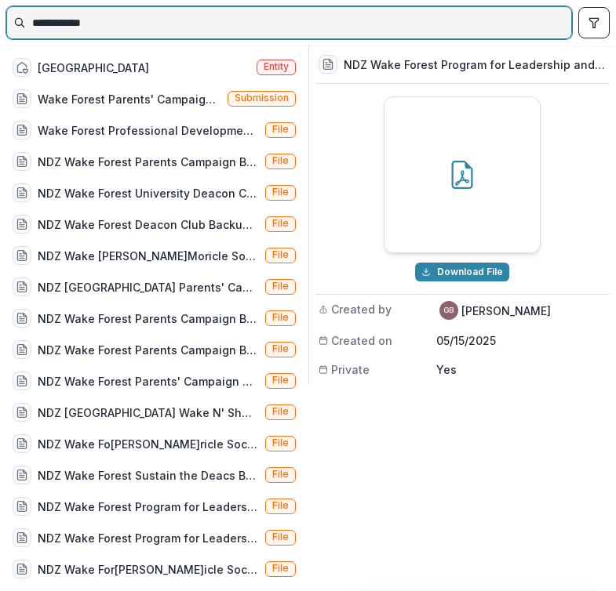
drag, startPoint x: 449, startPoint y: 23, endPoint x: -6, endPoint y: -18, distance: 456.7
click at [0, 0] on html "Skip to content Vere Initiatives Foundation Team Settings Admin Settings Contac…" at bounding box center [308, 295] width 616 height 591
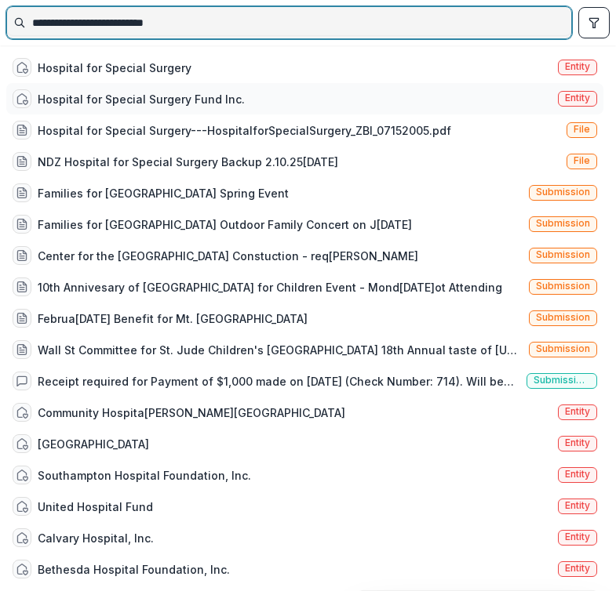
type input "**********"
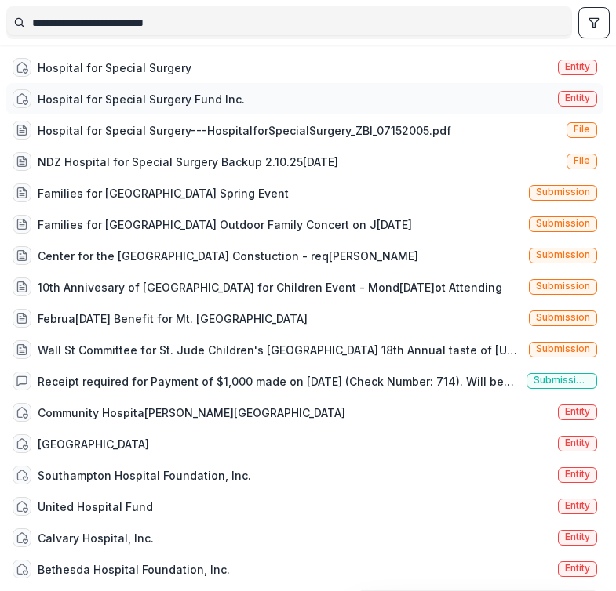
click at [296, 93] on div "Hospital for Special Surgery Fund Inc. Entity" at bounding box center [304, 98] width 597 height 31
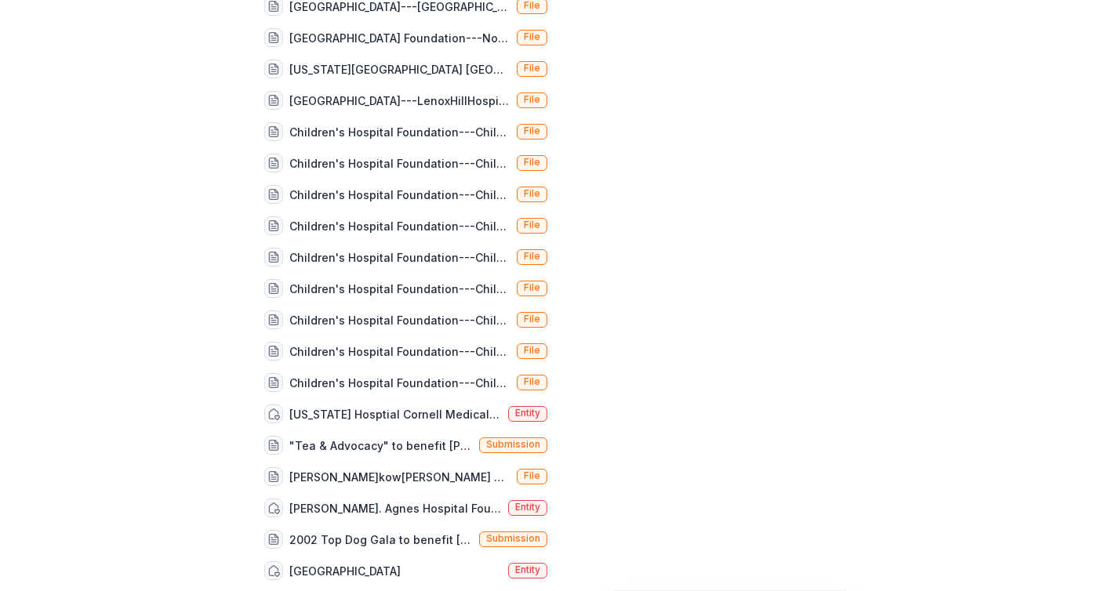
scroll to position [2523, 0]
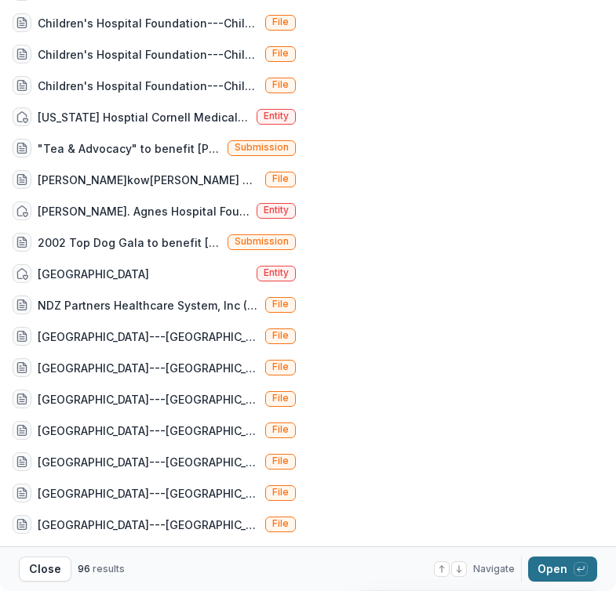
click at [580, 576] on button "Open with enter key" at bounding box center [562, 569] width 69 height 25
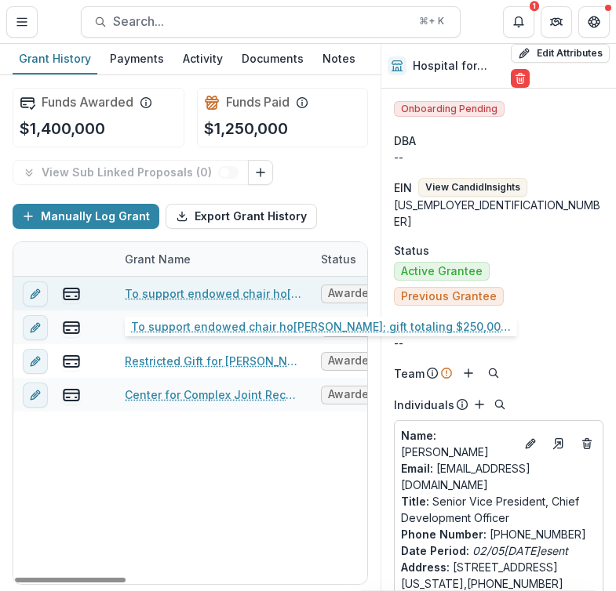
click at [220, 295] on link "To support endowed chair ho[PERSON_NAME]; gift totaling $250,000 to be paid in …" at bounding box center [213, 293] width 177 height 16
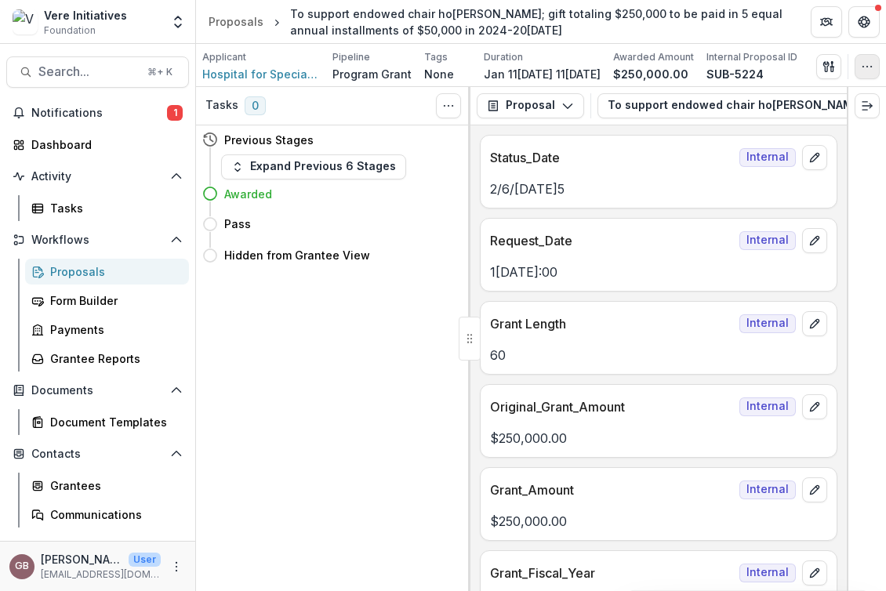
click at [613, 67] on icon "button" at bounding box center [867, 66] width 13 height 13
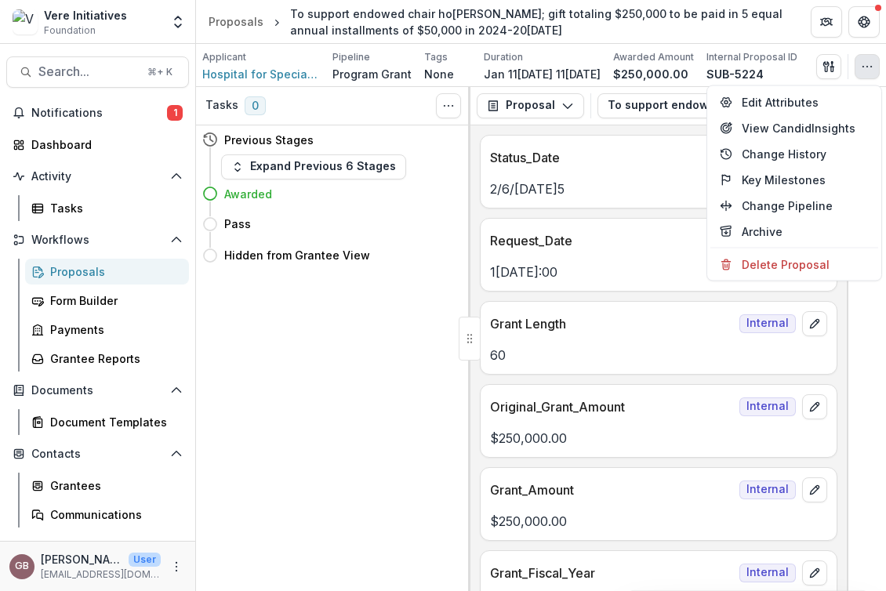
click at [613, 67] on icon "button" at bounding box center [867, 66] width 13 height 13
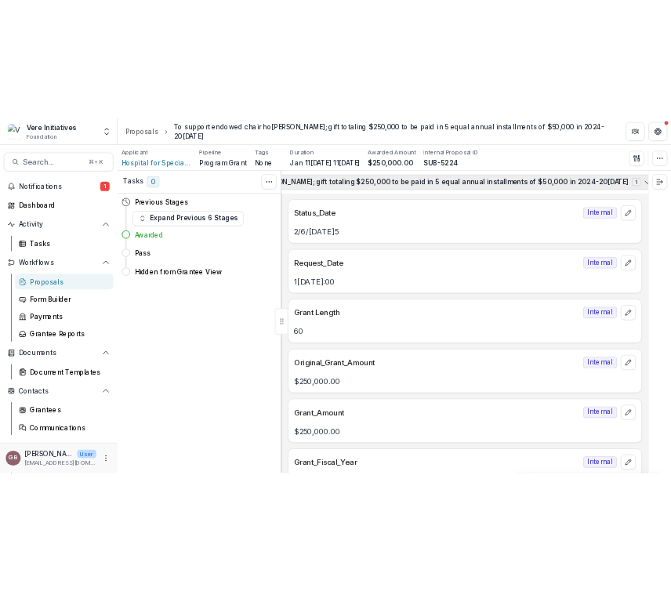
scroll to position [0, 472]
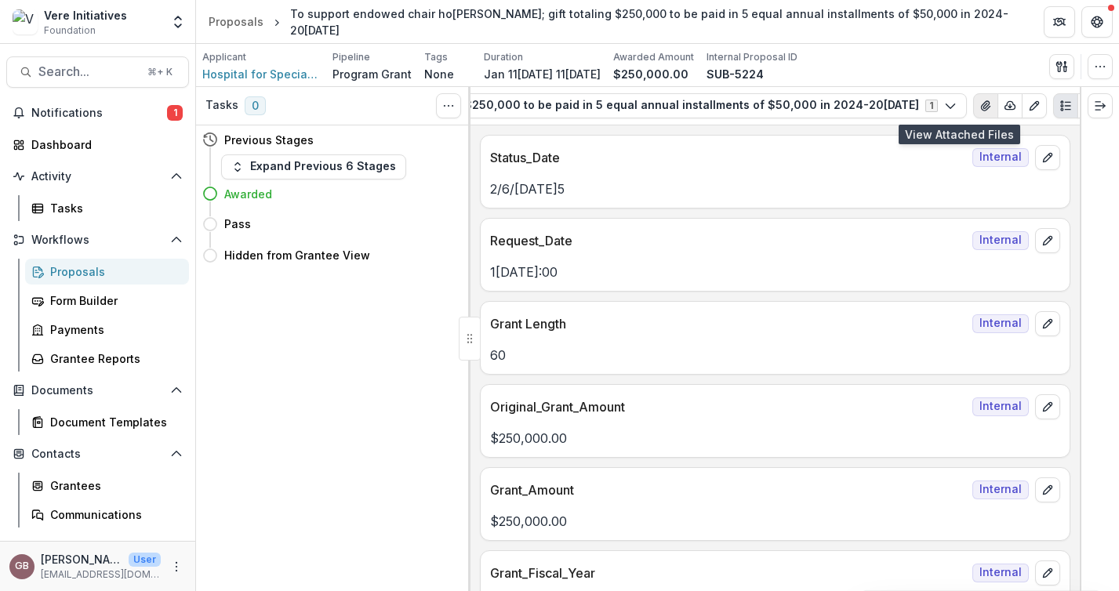
click at [613, 105] on icon "View Attached Files" at bounding box center [986, 106] width 13 height 13
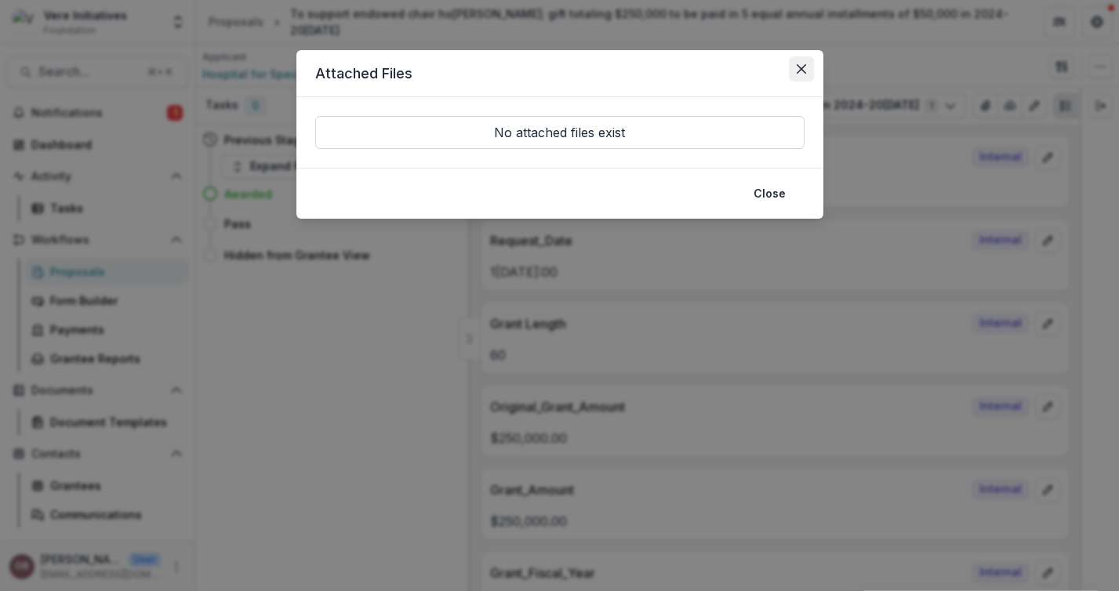
click at [613, 68] on button "Close" at bounding box center [801, 68] width 25 height 25
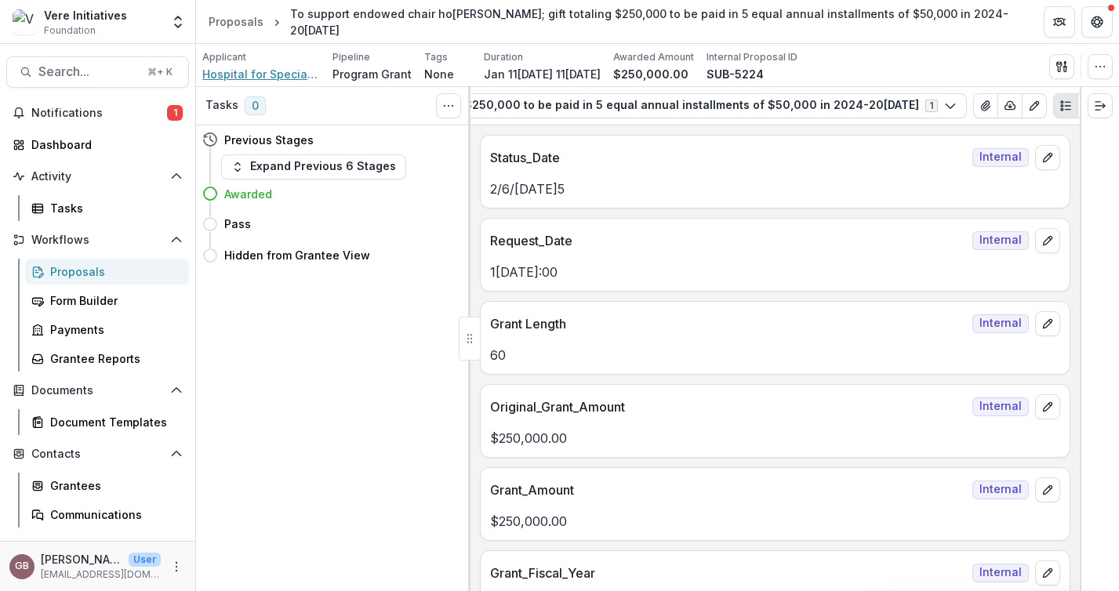
click at [268, 72] on span "Hospital for Special Surgery Fund Inc." at bounding box center [261, 74] width 118 height 16
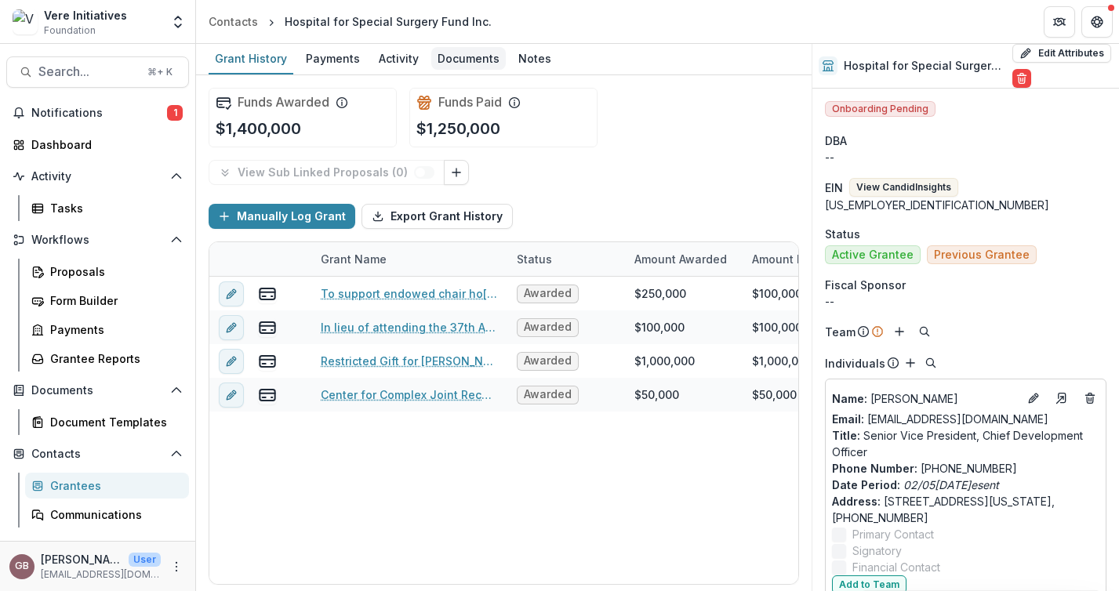
click at [445, 47] on div "Documents" at bounding box center [468, 58] width 75 height 23
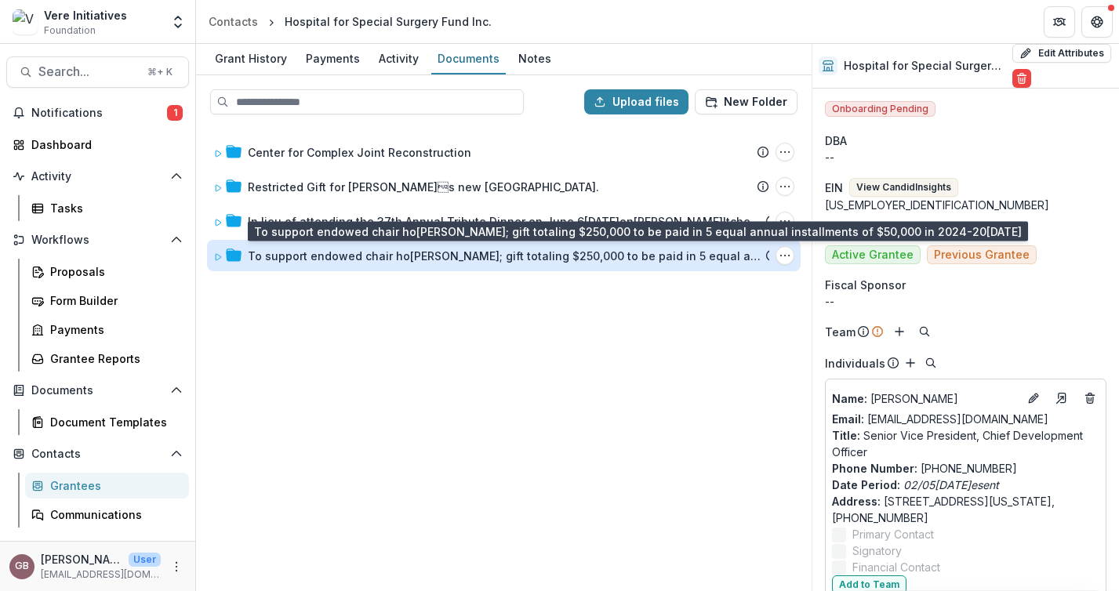
click at [433, 254] on div "To support endowed chair ho[PERSON_NAME]; gift totaling $250,000 to be paid in …" at bounding box center [507, 256] width 518 height 16
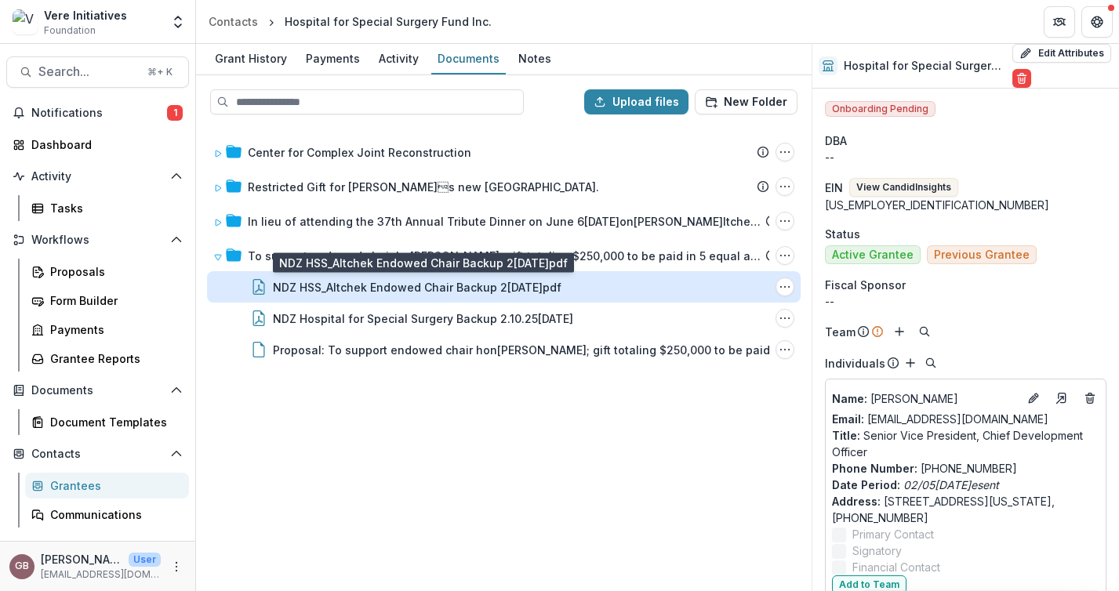
click at [420, 289] on div "NDZ HSS_Altchek Endowed Chair Backup 2[DATE]pdf" at bounding box center [417, 287] width 289 height 16
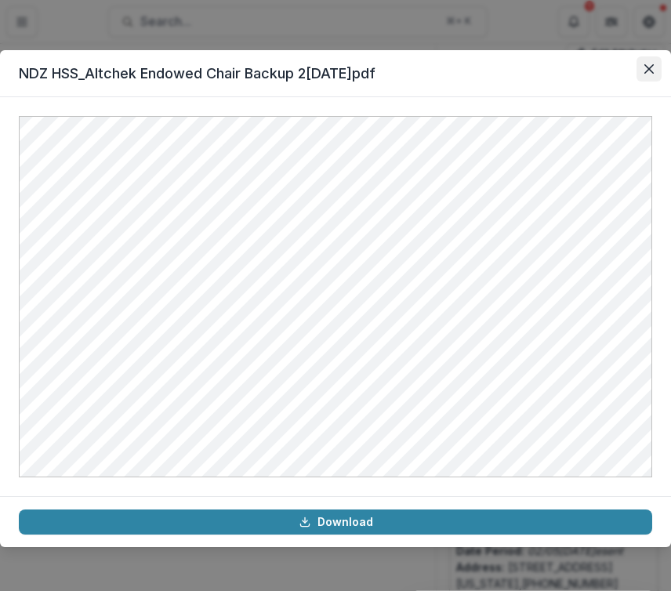
click at [613, 69] on icon "Close" at bounding box center [649, 68] width 9 height 9
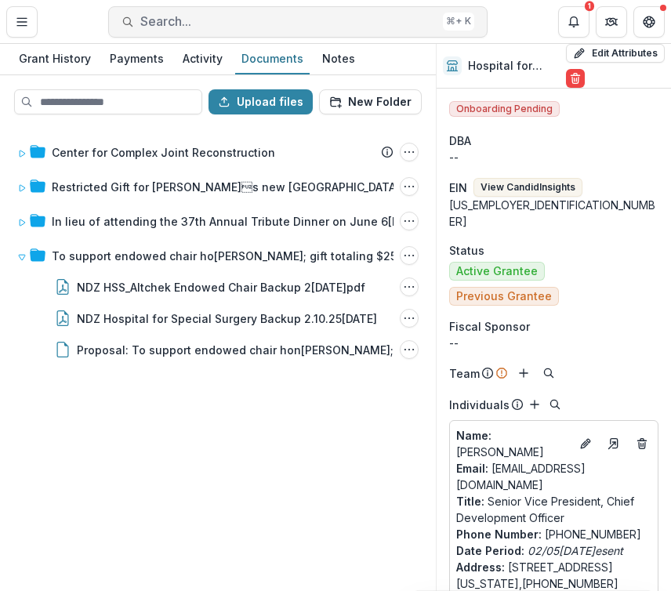
click at [272, 16] on span "Search..." at bounding box center [288, 21] width 296 height 15
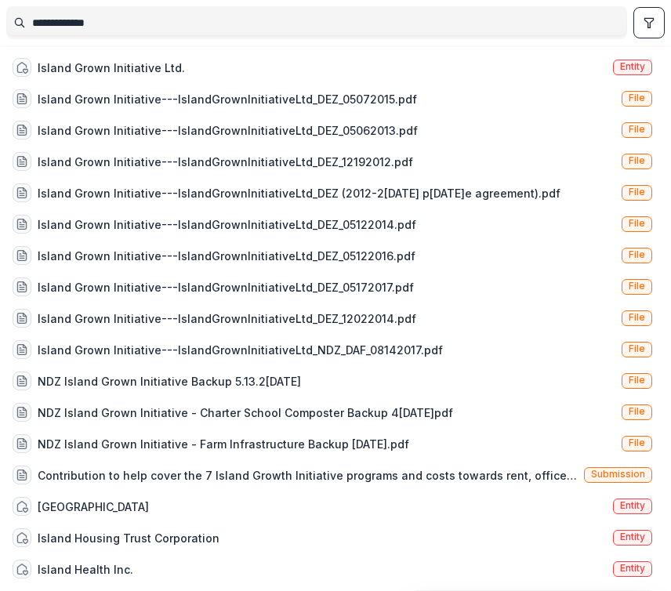
type input "**********"
click at [285, 377] on div "NDZ Island Grown Initiative Backup 5.13.[DATE] File" at bounding box center [332, 380] width 653 height 31
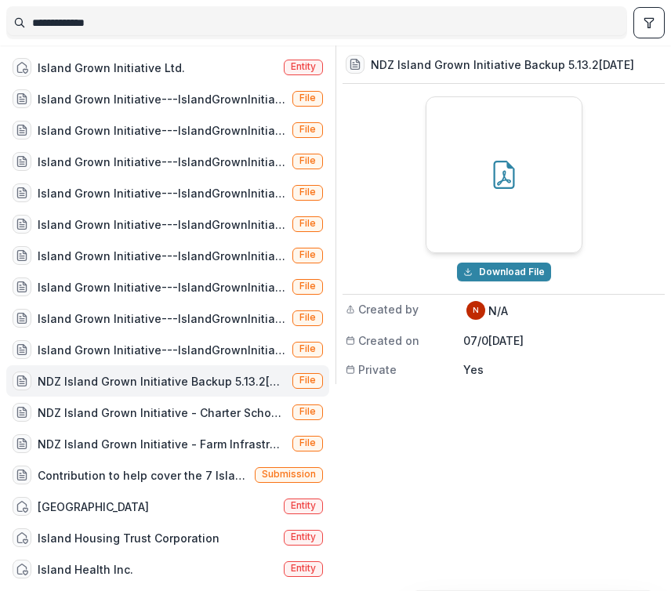
click at [178, 387] on div "NDZ Island Grown Initiative Backup 5.13.2[DATE]" at bounding box center [162, 381] width 249 height 16
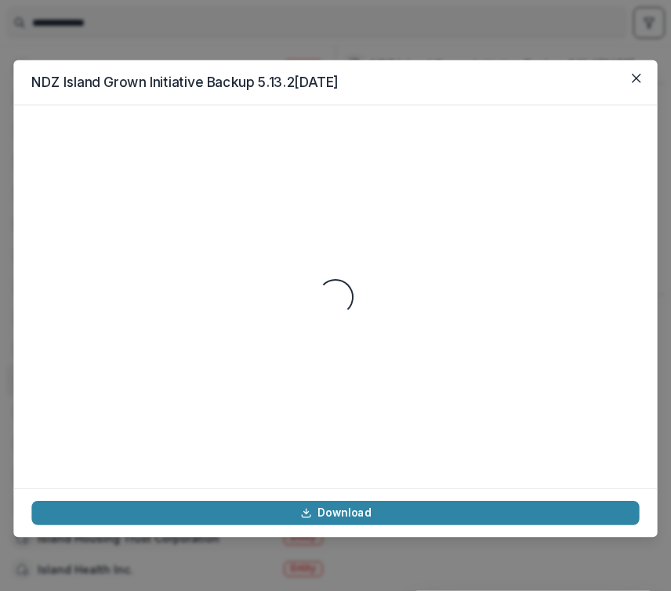
click at [178, 387] on div "Loading..." at bounding box center [335, 296] width 608 height 347
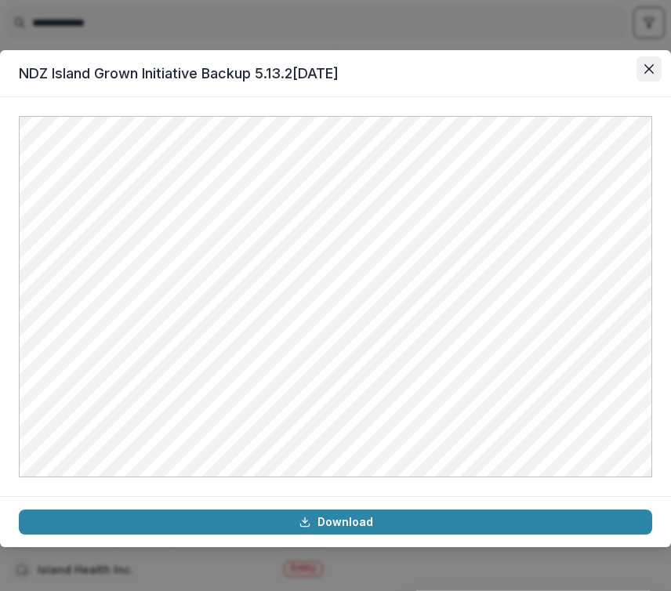
click at [613, 78] on button "Close" at bounding box center [649, 68] width 25 height 25
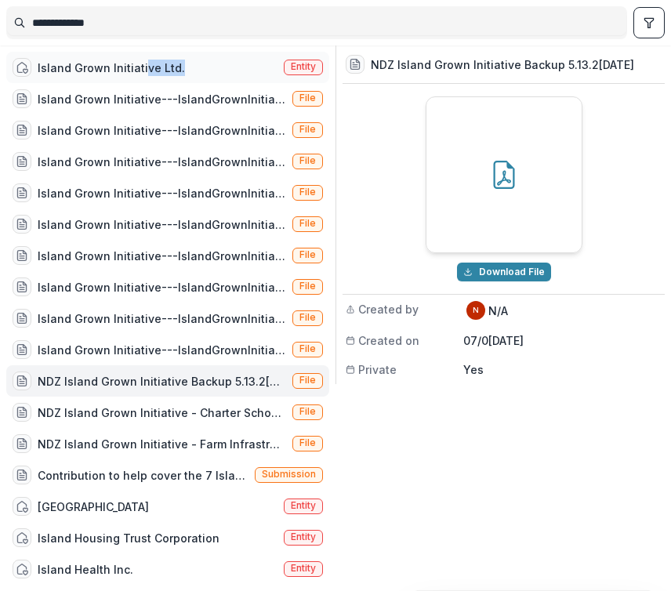
click at [141, 75] on div "Island Grown Initiative Ltd." at bounding box center [99, 67] width 173 height 19
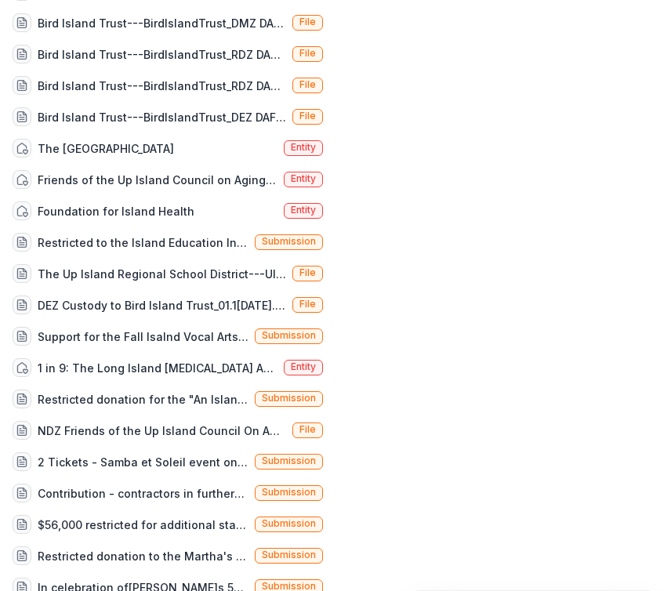
scroll to position [2460, 0]
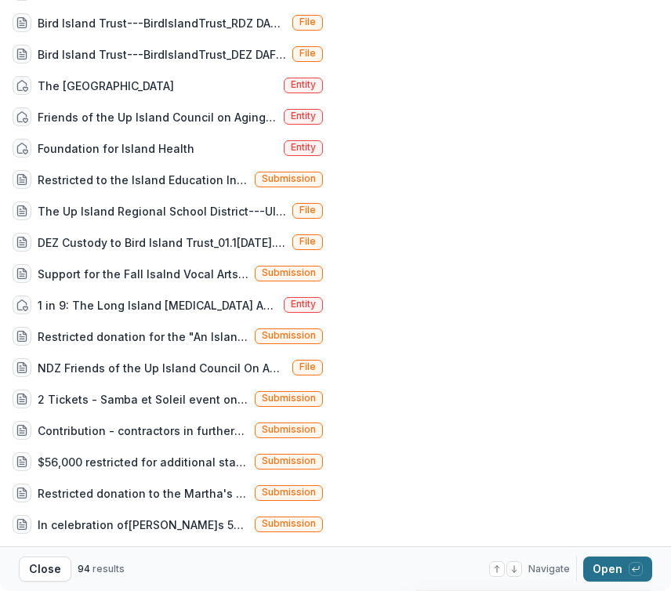
click at [613, 569] on button "Open with enter key" at bounding box center [618, 569] width 69 height 25
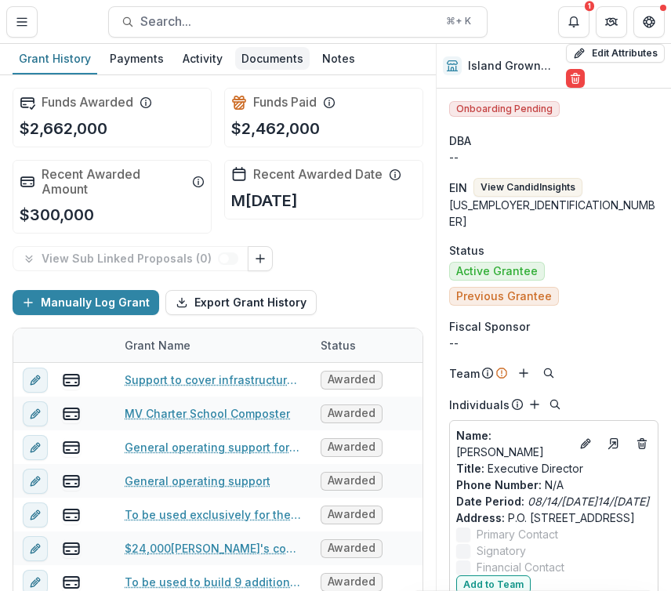
click at [247, 49] on div "Documents" at bounding box center [272, 58] width 75 height 23
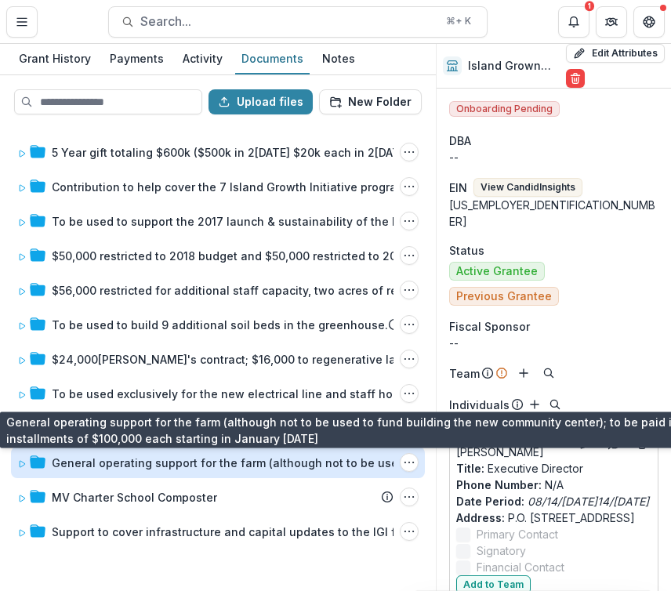
click at [212, 468] on div "General operating support for the farm (although not to be used to fund buildin…" at bounding box center [311, 463] width 518 height 16
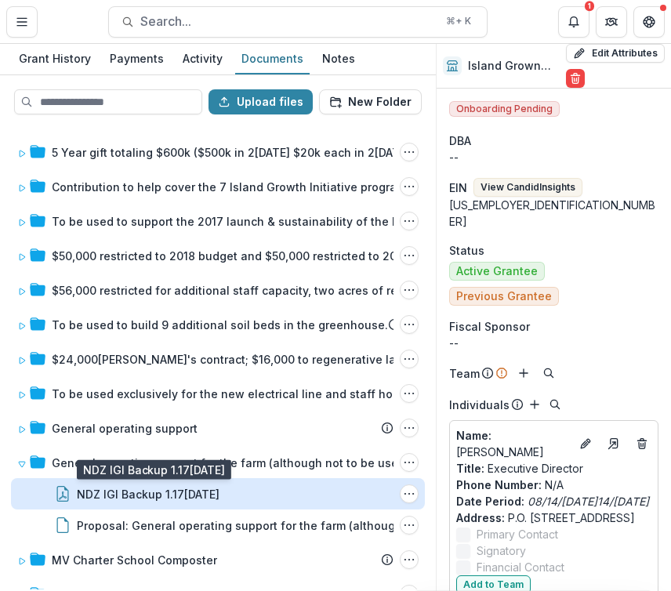
click at [195, 491] on div "NDZ IGI Backup 1.17[DATE]" at bounding box center [148, 494] width 143 height 16
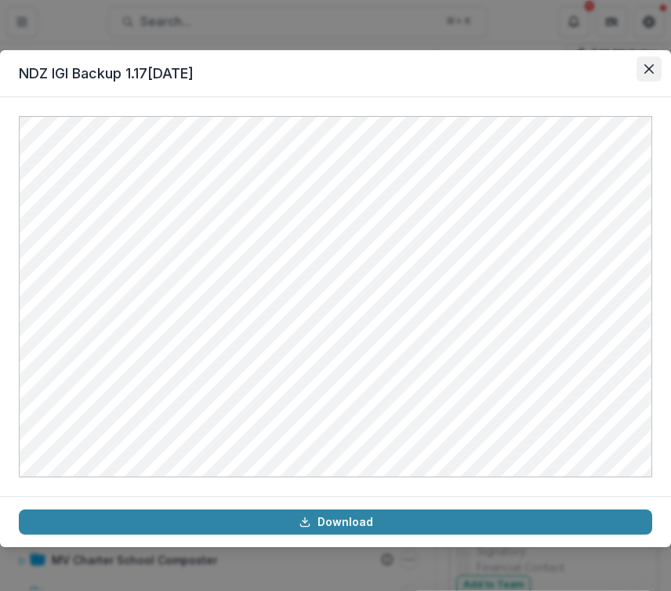
click at [613, 76] on button "Close" at bounding box center [649, 68] width 25 height 25
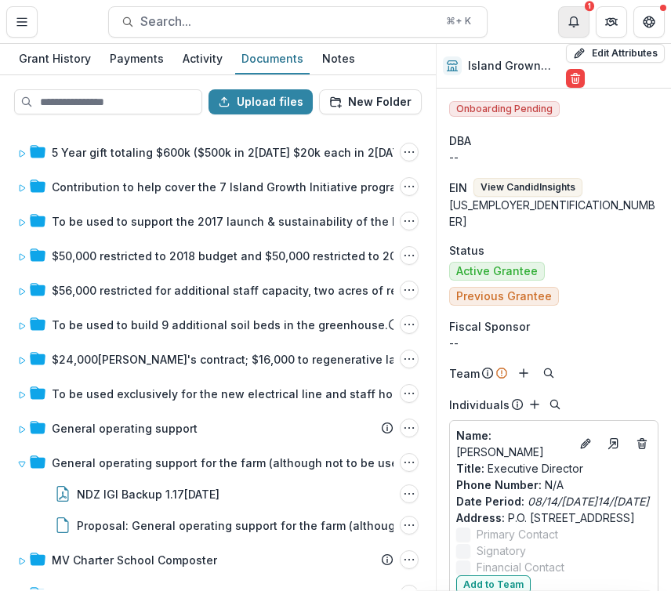
click at [569, 20] on icon "Notifications" at bounding box center [574, 22] width 13 height 13
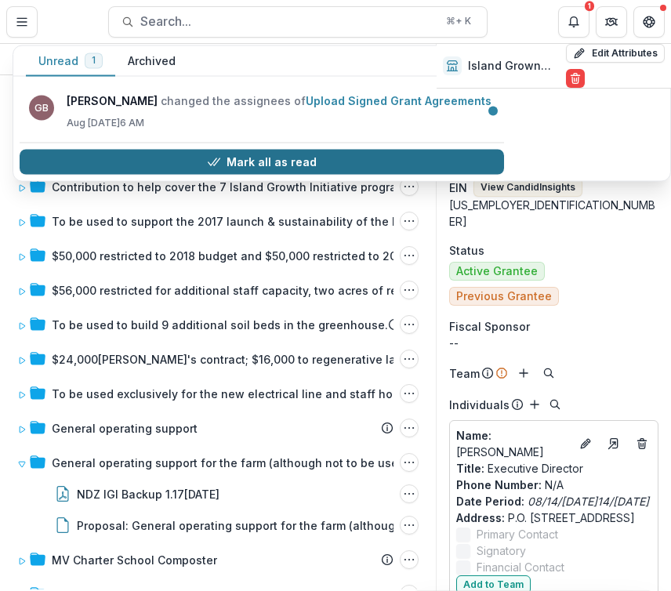
click at [352, 162] on button "Mark all as read" at bounding box center [262, 162] width 485 height 25
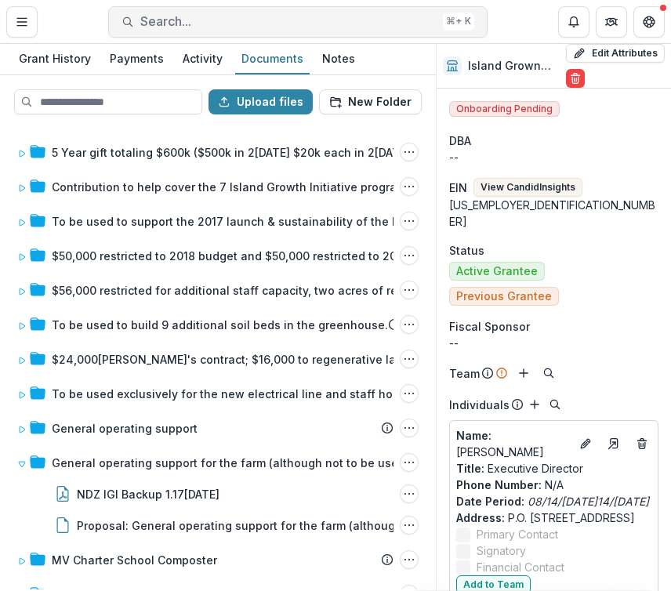
click at [224, 16] on span "Search..." at bounding box center [288, 21] width 296 height 15
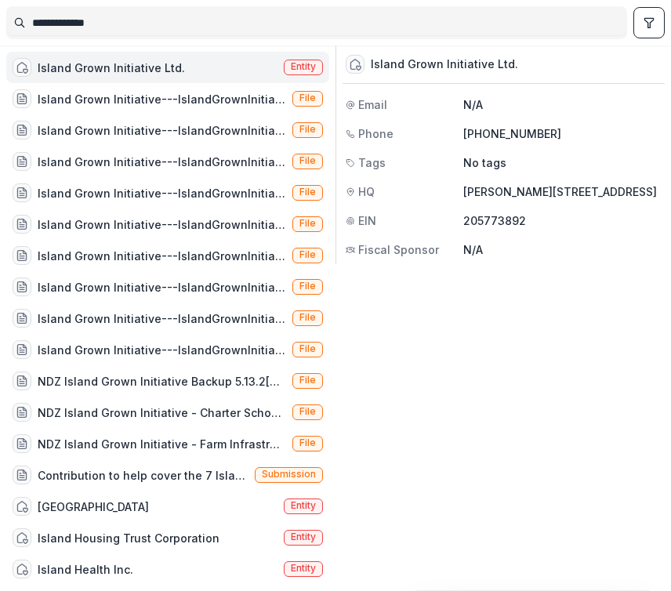
drag, startPoint x: 224, startPoint y: 16, endPoint x: -3, endPoint y: 14, distance: 226.7
click at [0, 14] on html "Skip to content Vere Initiatives Foundation Team Settings Admin Settings Contac…" at bounding box center [335, 295] width 671 height 591
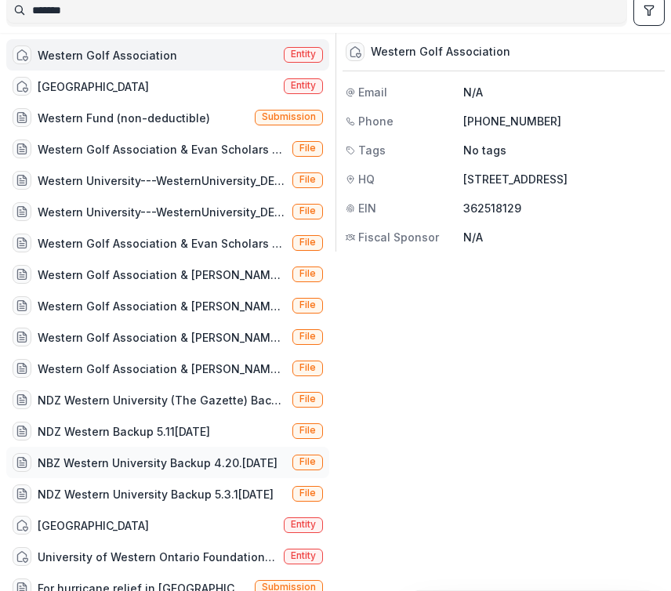
scroll to position [15, 0]
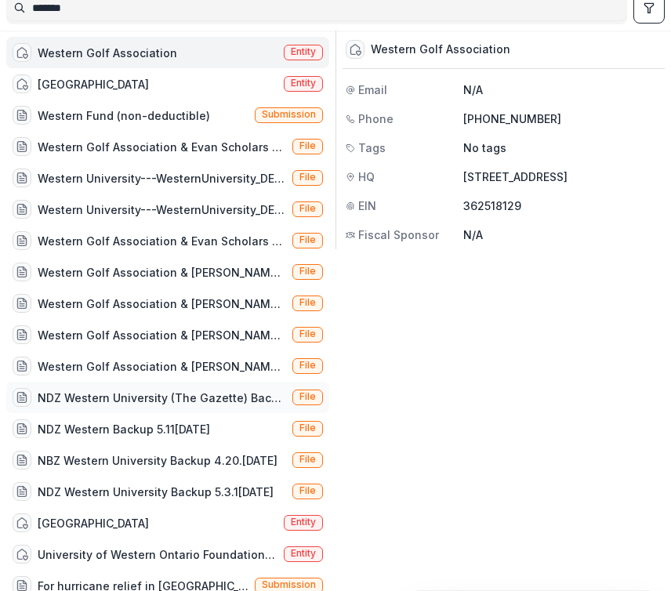
type input "*******"
click at [142, 402] on div "NDZ Western University (The Gazette) Backup 5.3.[DATE]" at bounding box center [162, 398] width 249 height 16
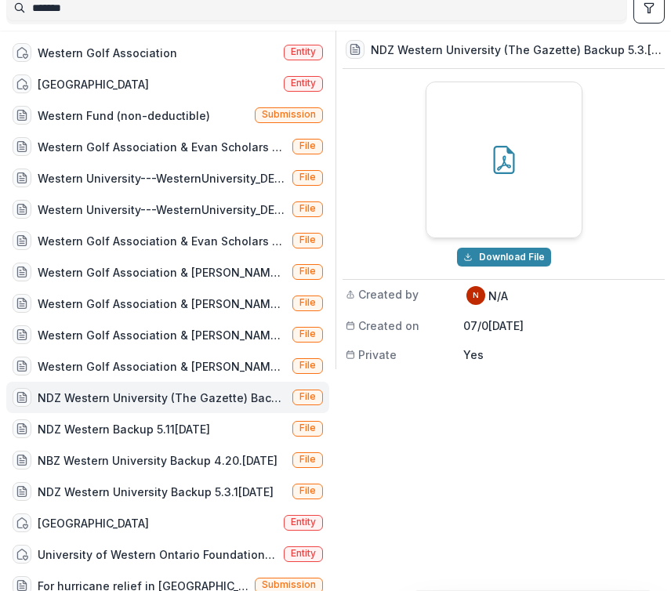
click at [497, 155] on icon at bounding box center [504, 160] width 28 height 28
click at [158, 401] on div "NDZ Western University (The Gazette) Backup 5.3.[DATE]" at bounding box center [162, 398] width 249 height 16
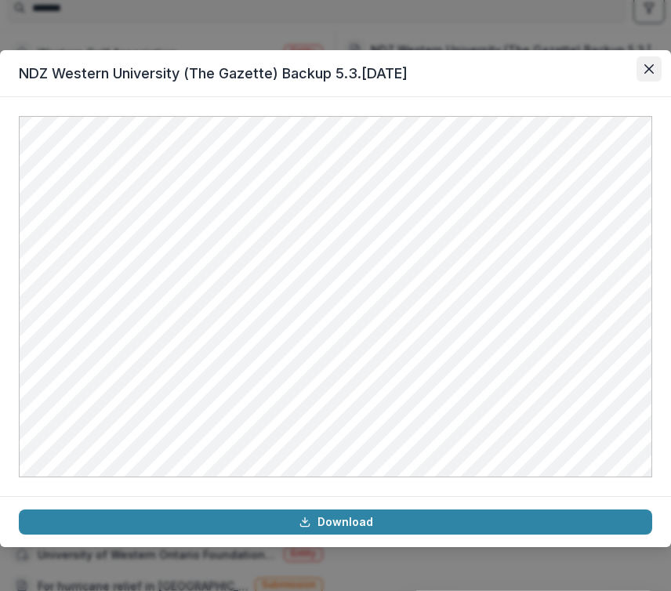
click at [613, 69] on icon "Close" at bounding box center [649, 68] width 9 height 9
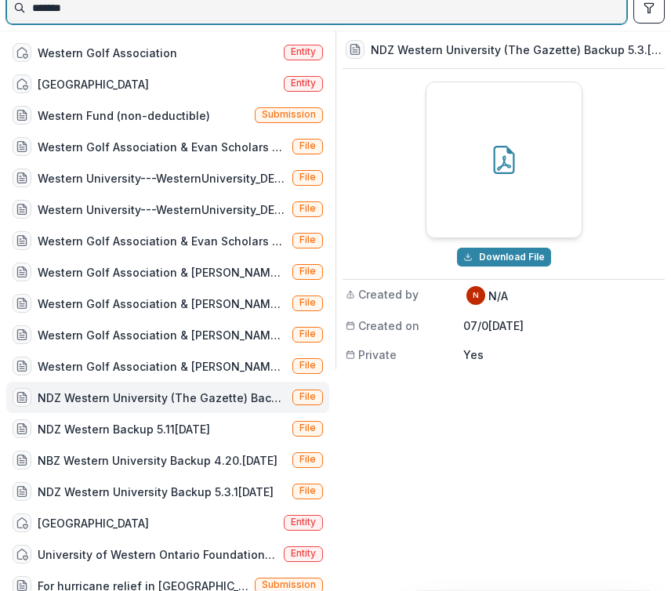
scroll to position [10, 0]
